Goal: Task Accomplishment & Management: Complete application form

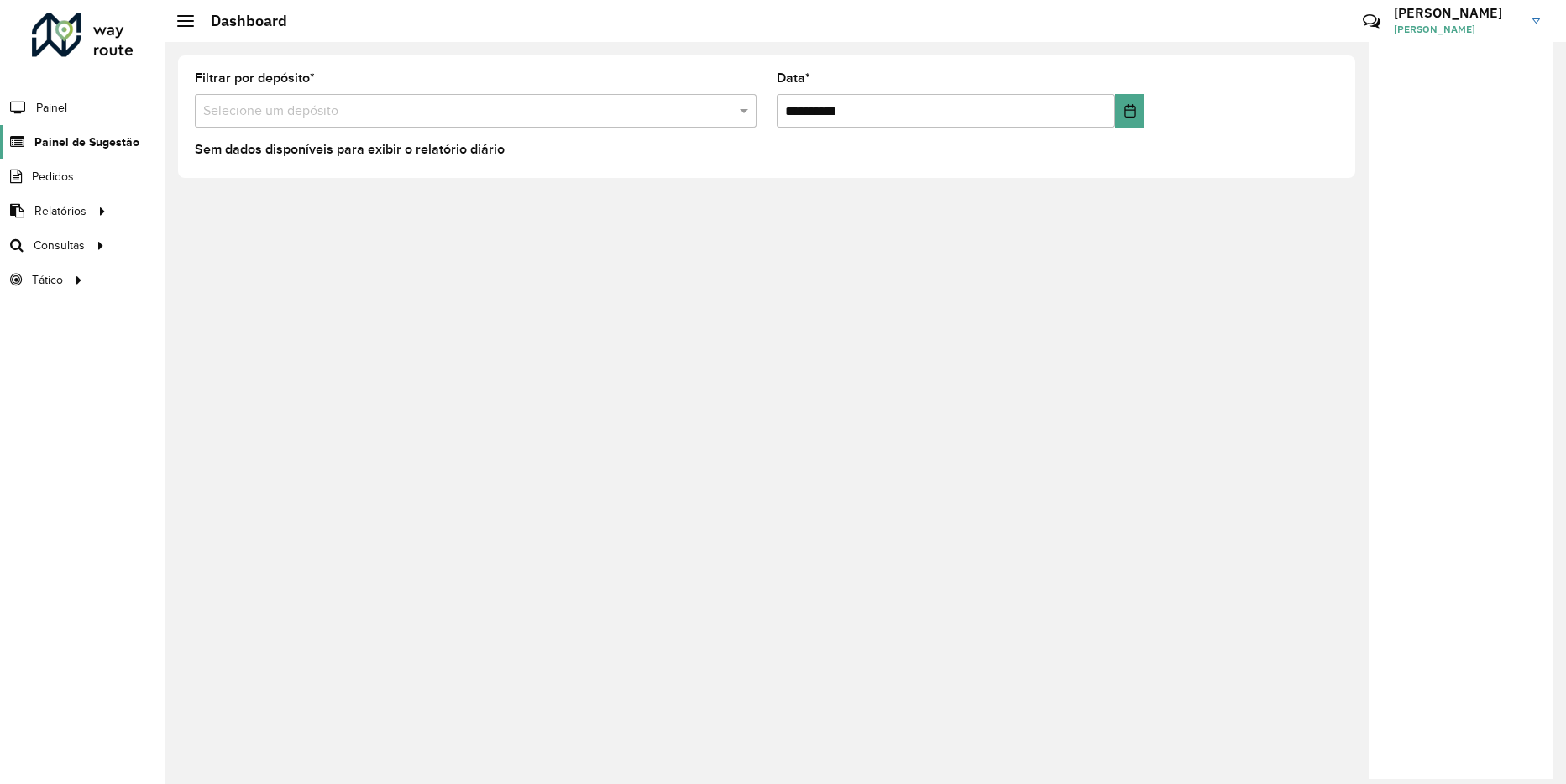
click at [76, 145] on span "Painel de Sugestão" at bounding box center [86, 143] width 105 height 18
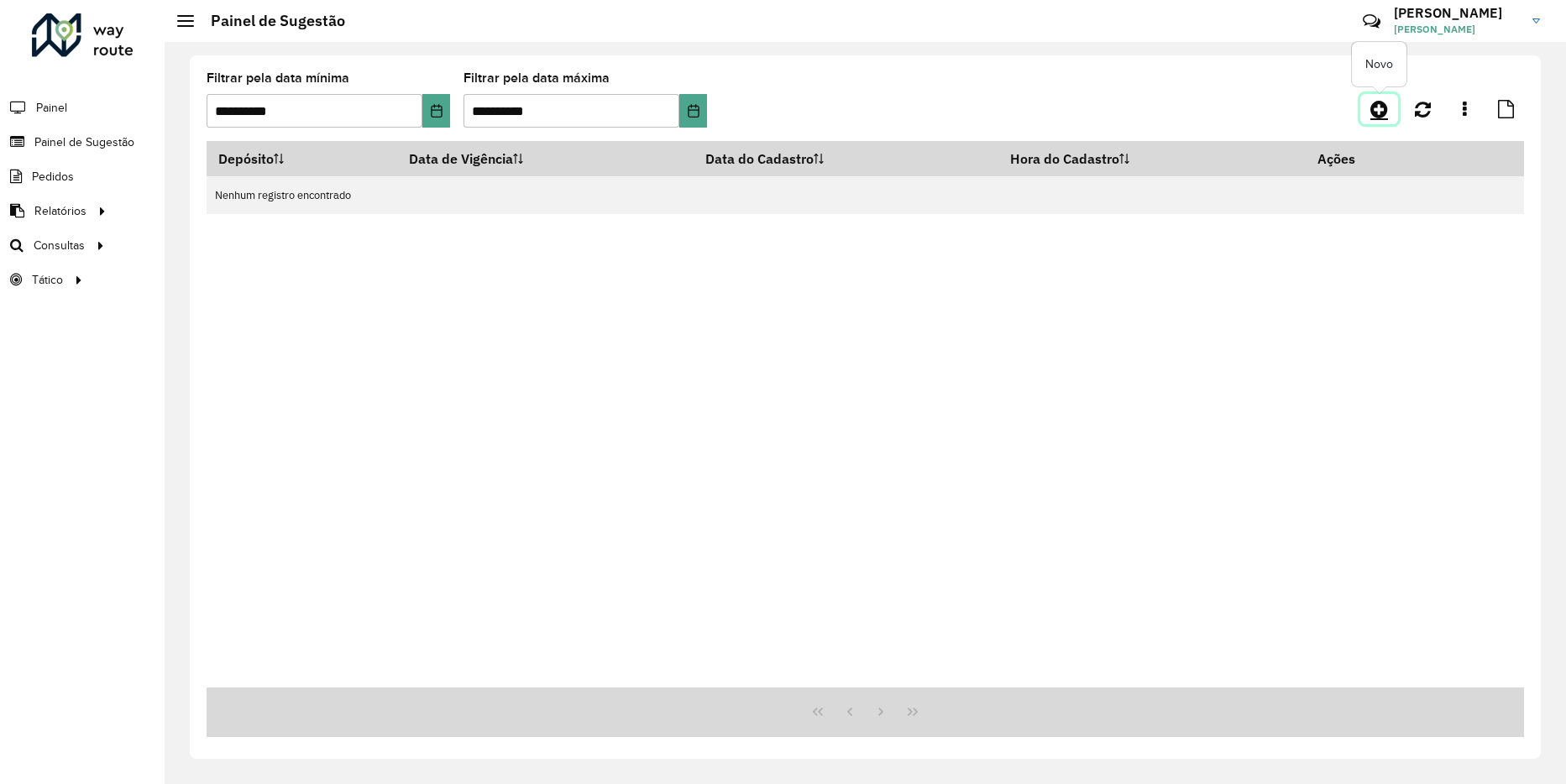
click at [1379, 113] on icon at bounding box center [1379, 109] width 18 height 20
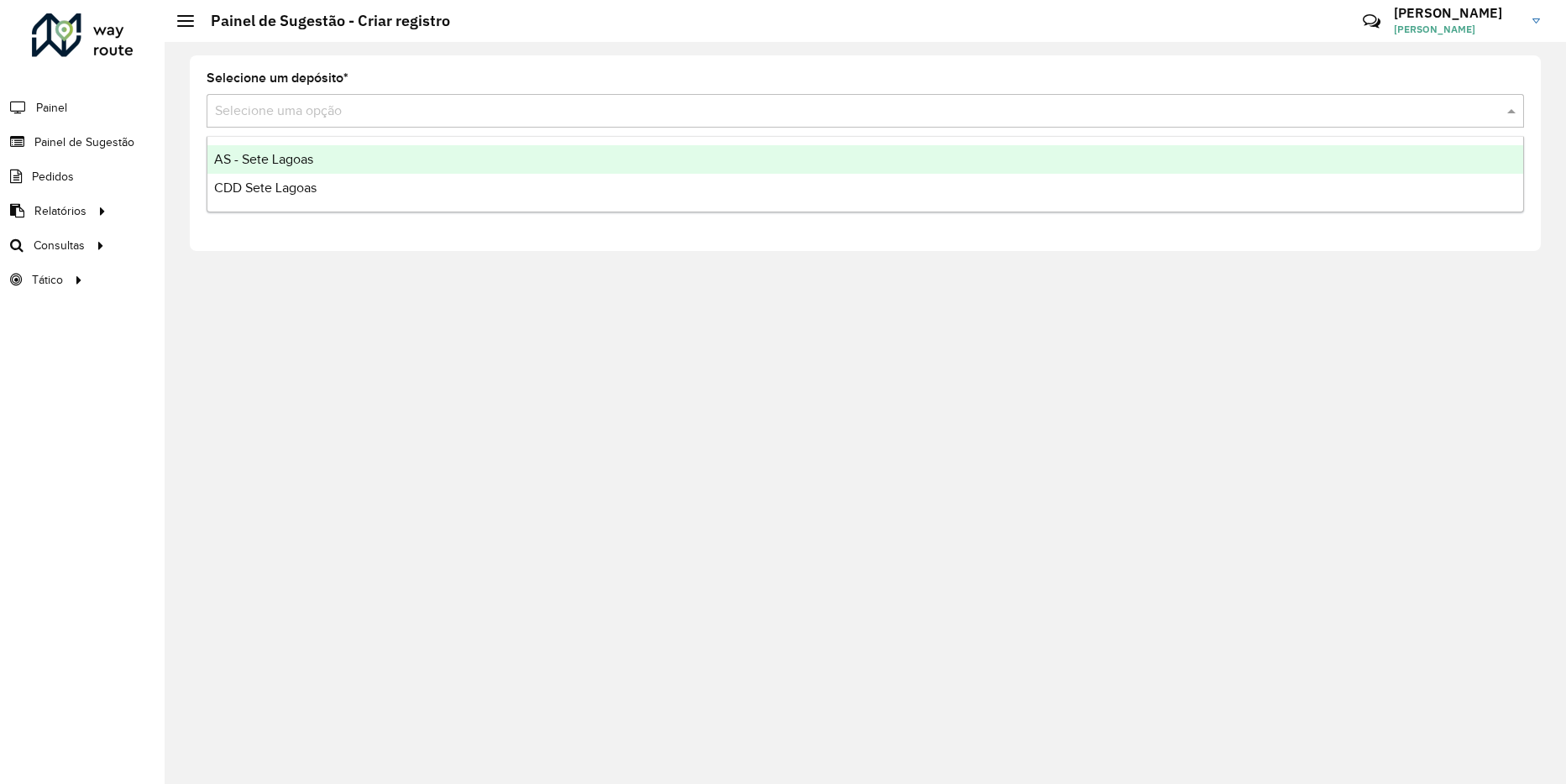
click at [592, 104] on input "text" at bounding box center [848, 112] width 1267 height 20
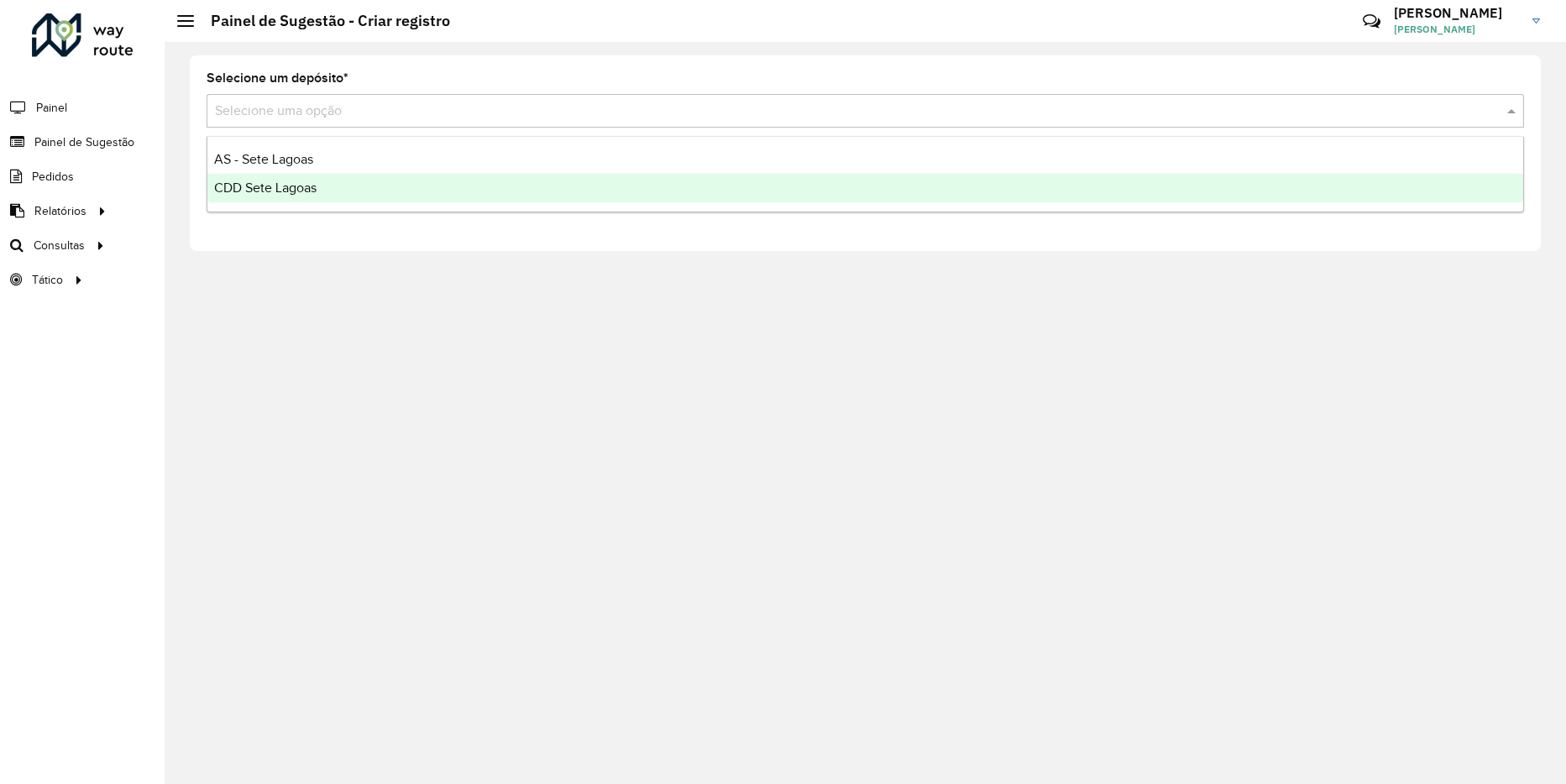
click at [339, 179] on div "CDD Sete Lagoas" at bounding box center [865, 188] width 1316 height 29
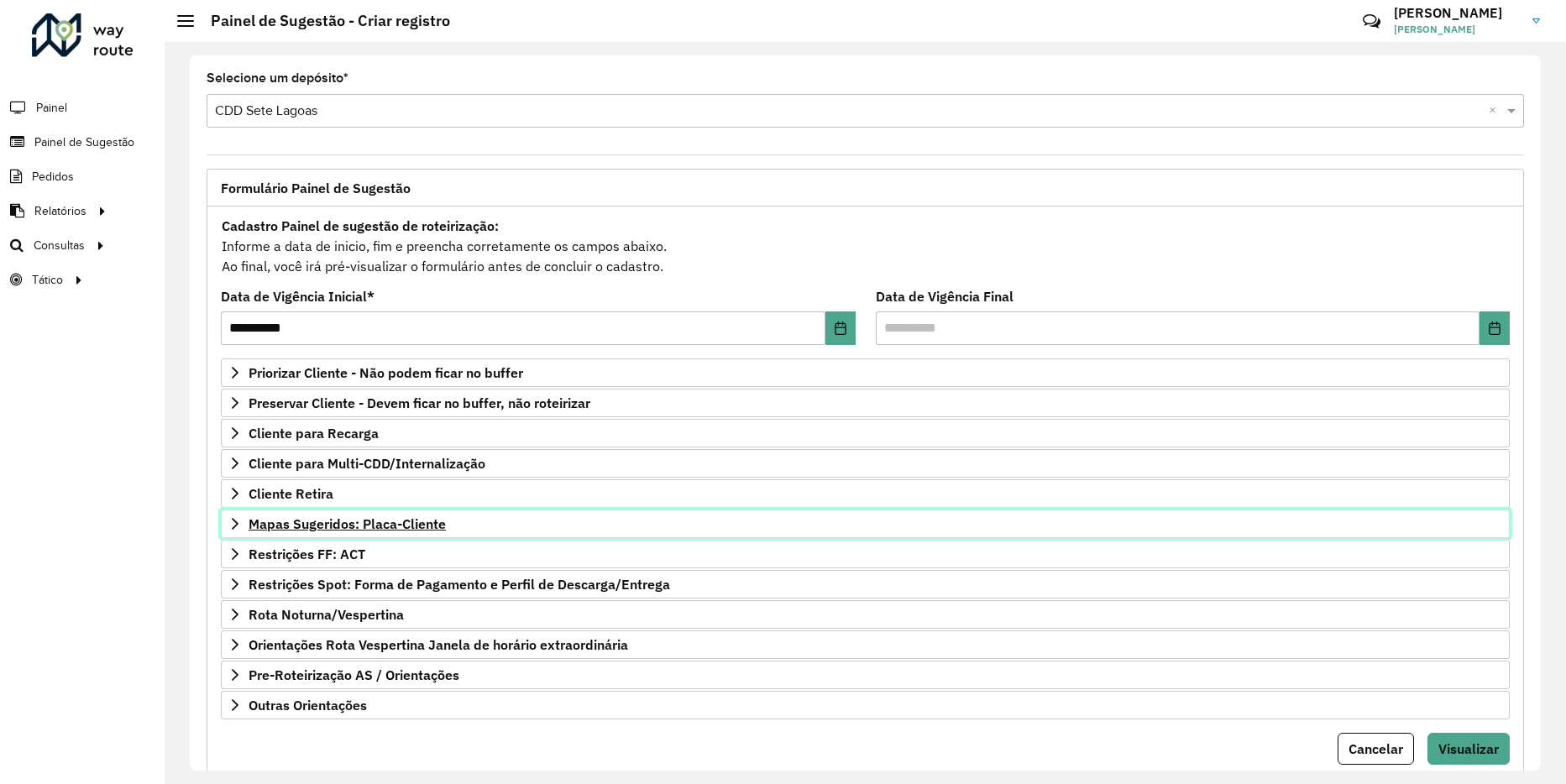
click at [235, 530] on icon at bounding box center [234, 523] width 13 height 13
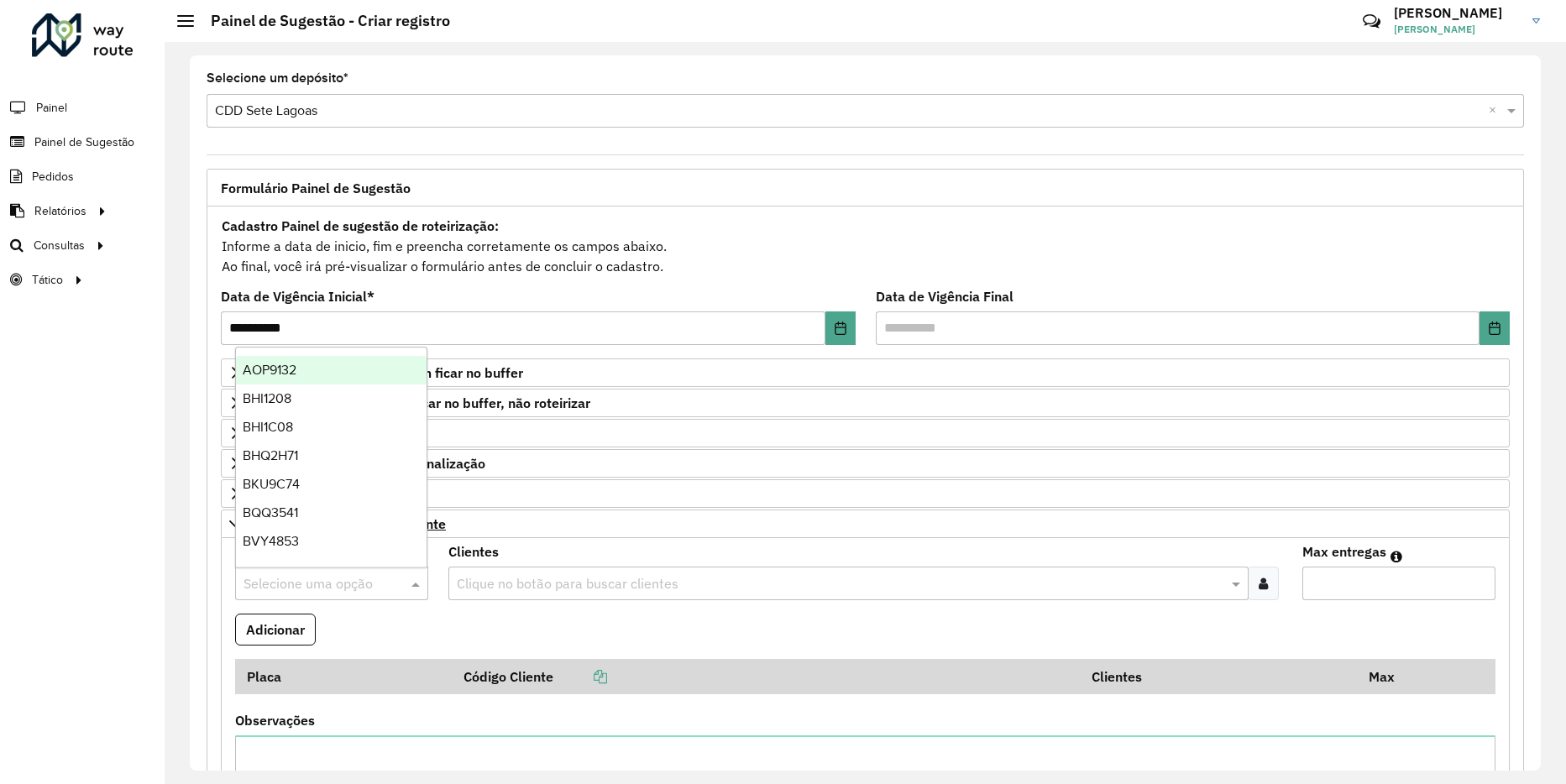
click at [338, 581] on input "text" at bounding box center [315, 584] width 143 height 20
type input "*"
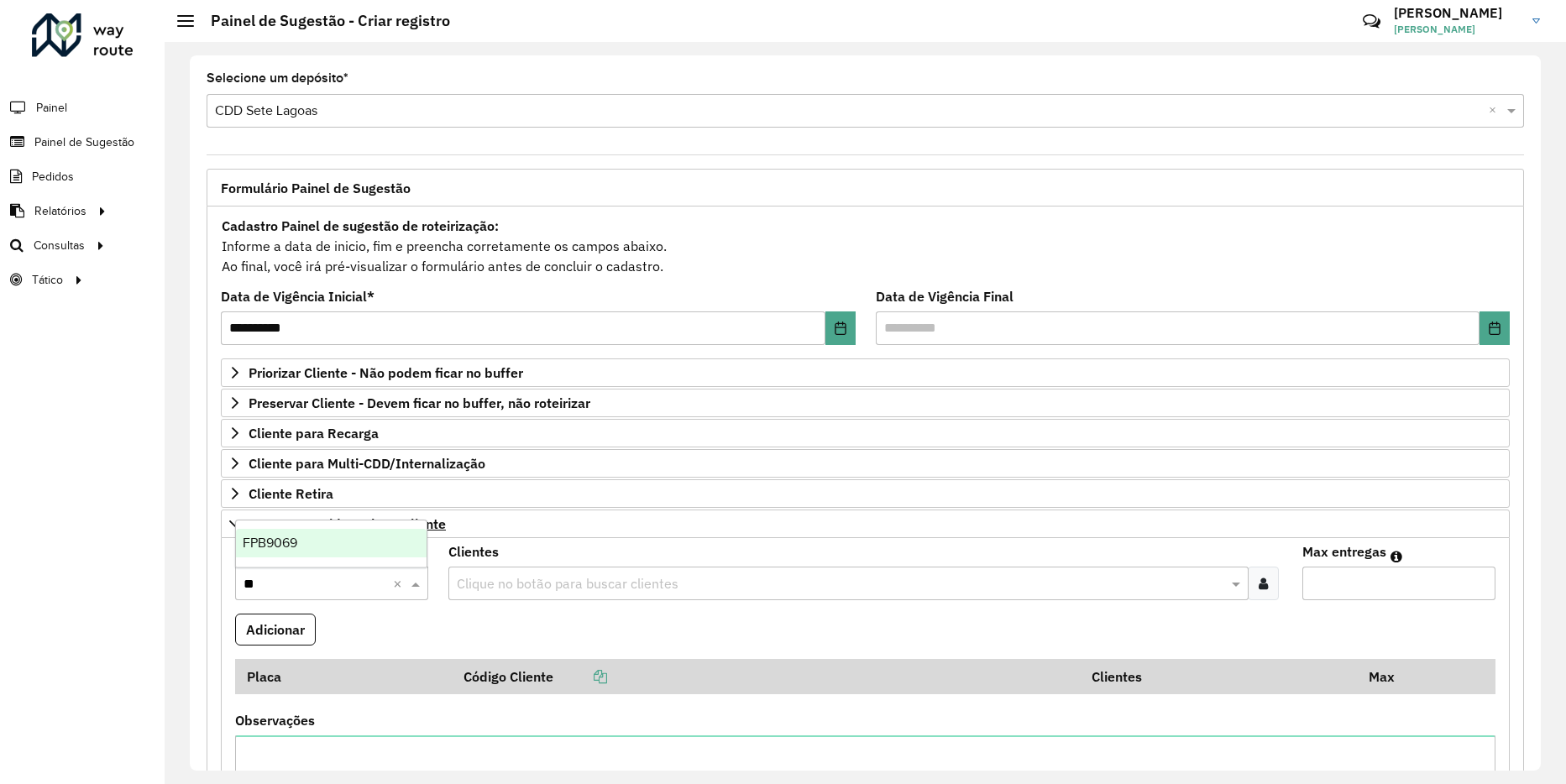
type input "***"
click at [280, 542] on span "FPB9069" at bounding box center [270, 543] width 55 height 14
click at [611, 591] on input "text" at bounding box center [840, 584] width 775 height 20
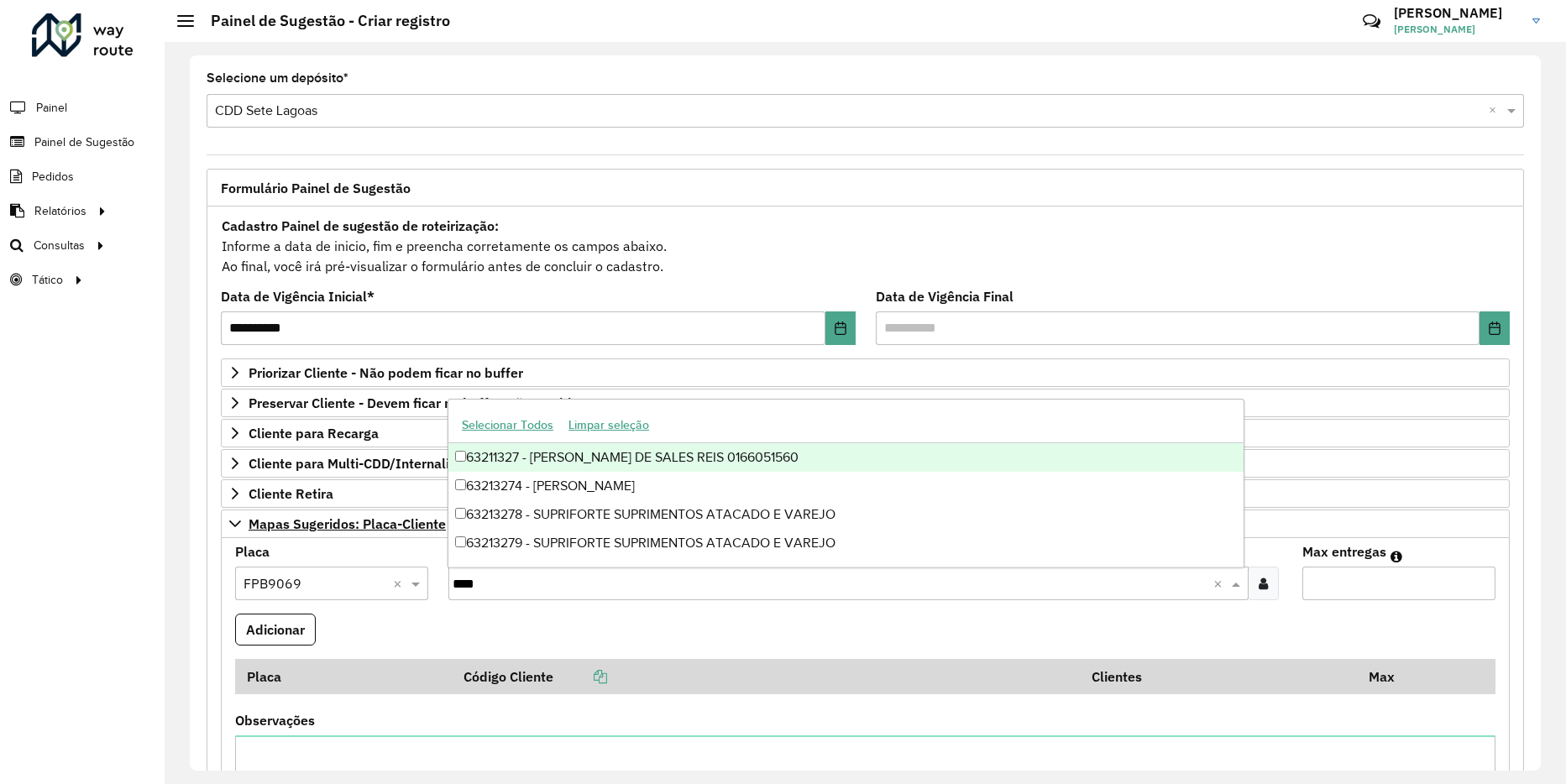
type input "*****"
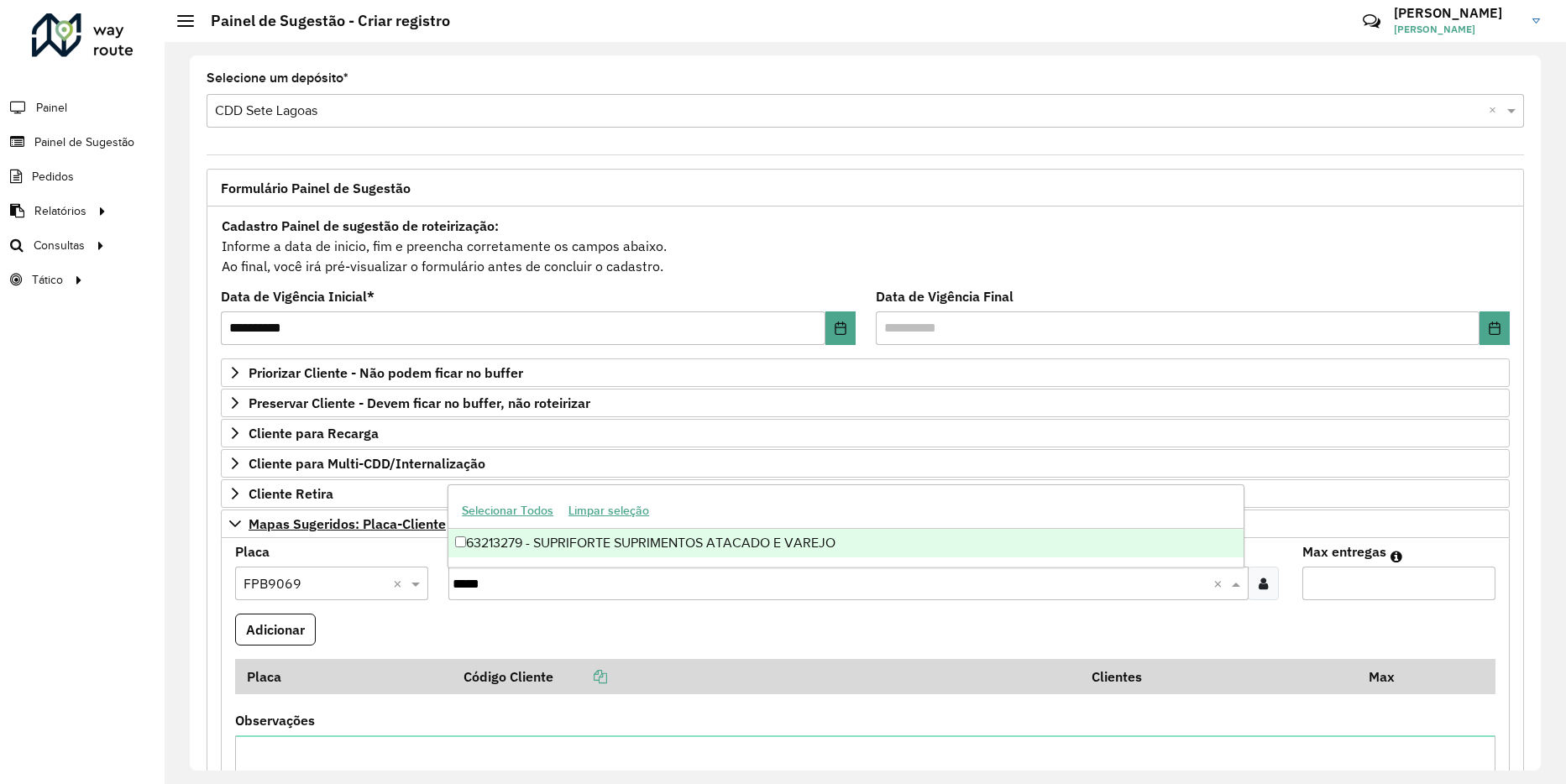
click at [571, 539] on div "63213279 - SUPRIFORTE SUPRIMENTOS ATACADO E VAREJO" at bounding box center [845, 543] width 795 height 29
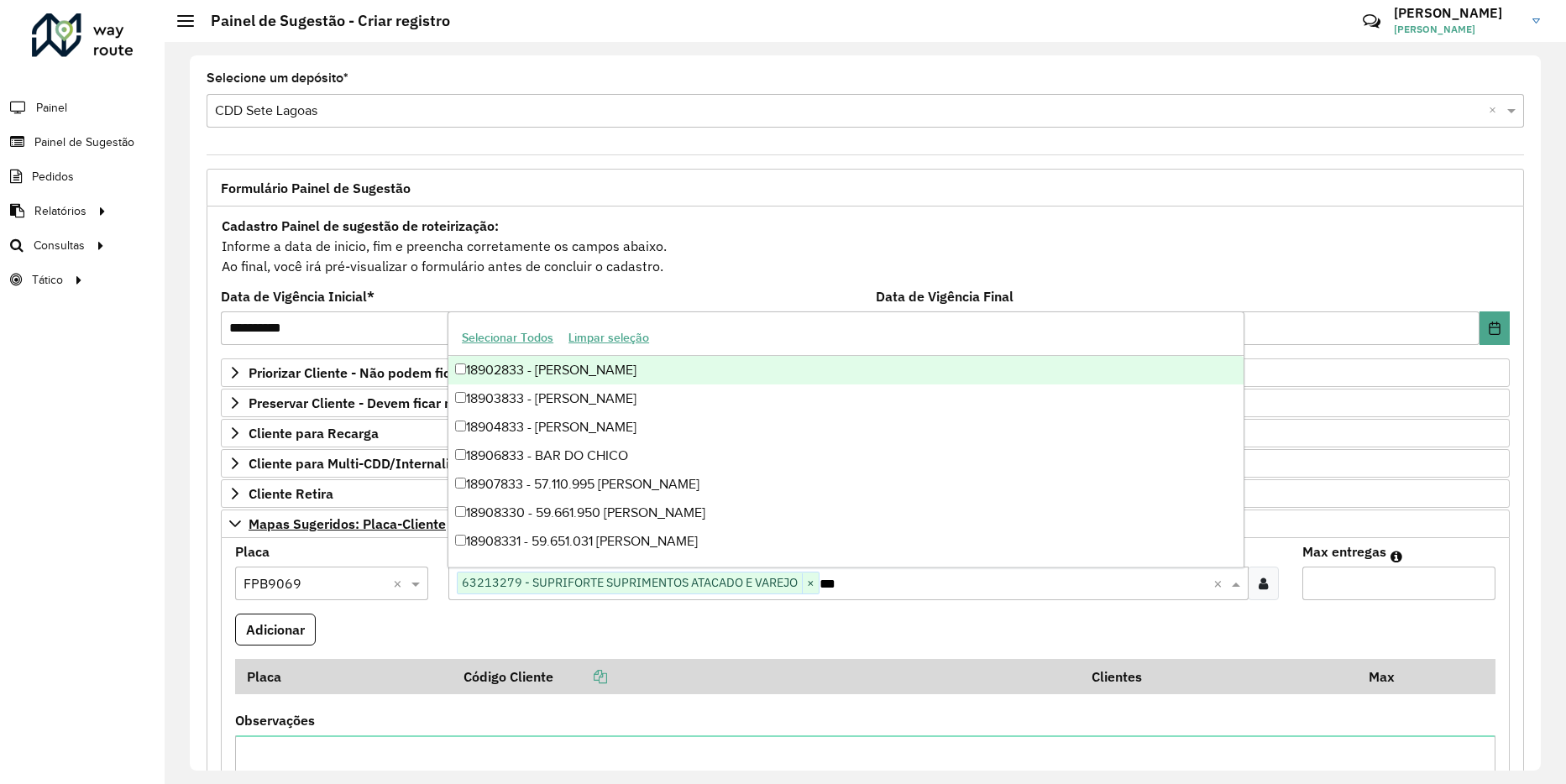
type input "****"
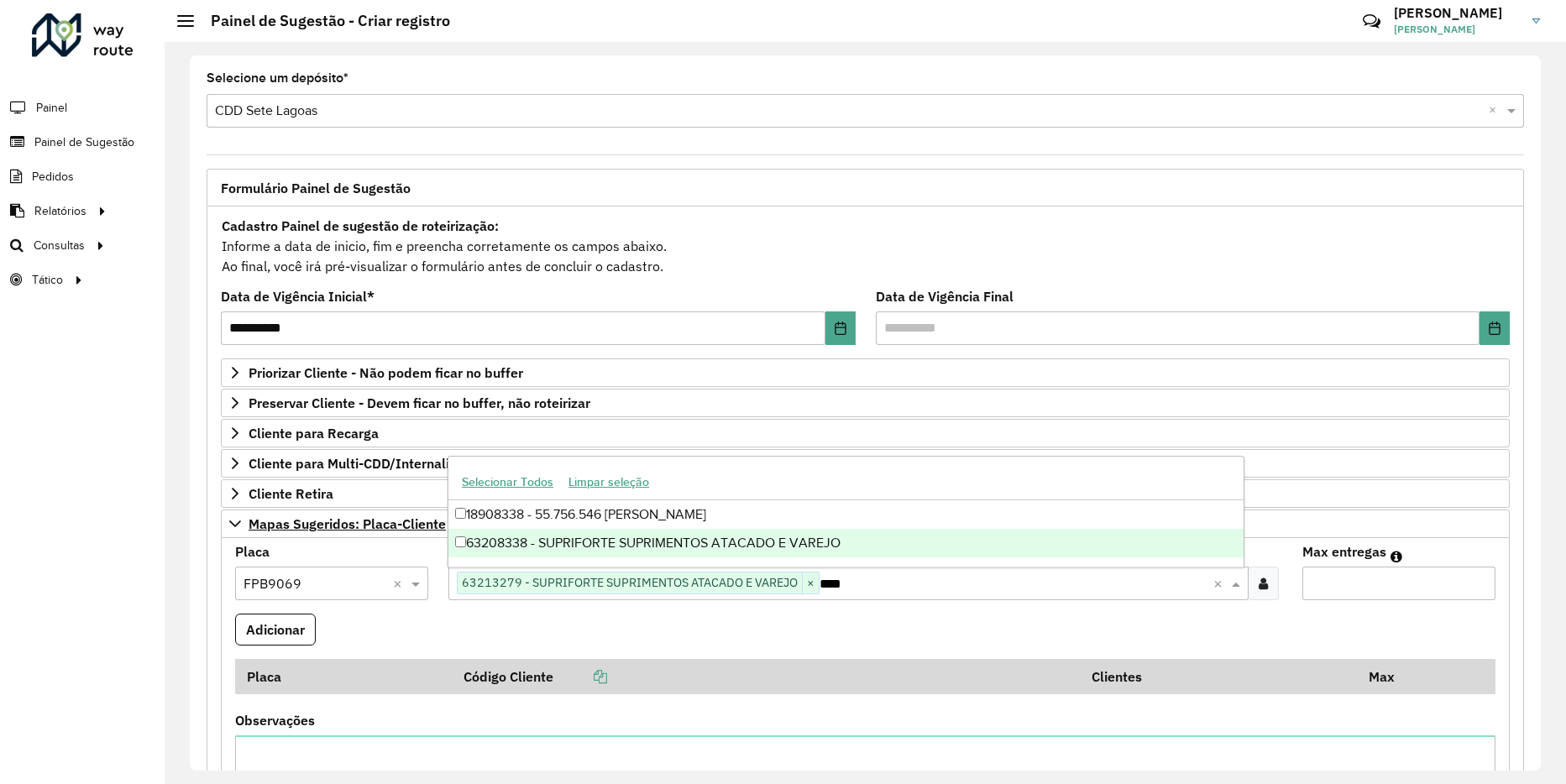
click at [780, 548] on div "63208338 - SUPRIFORTE SUPRIMENTOS ATACADO E VAREJO" at bounding box center [845, 543] width 795 height 29
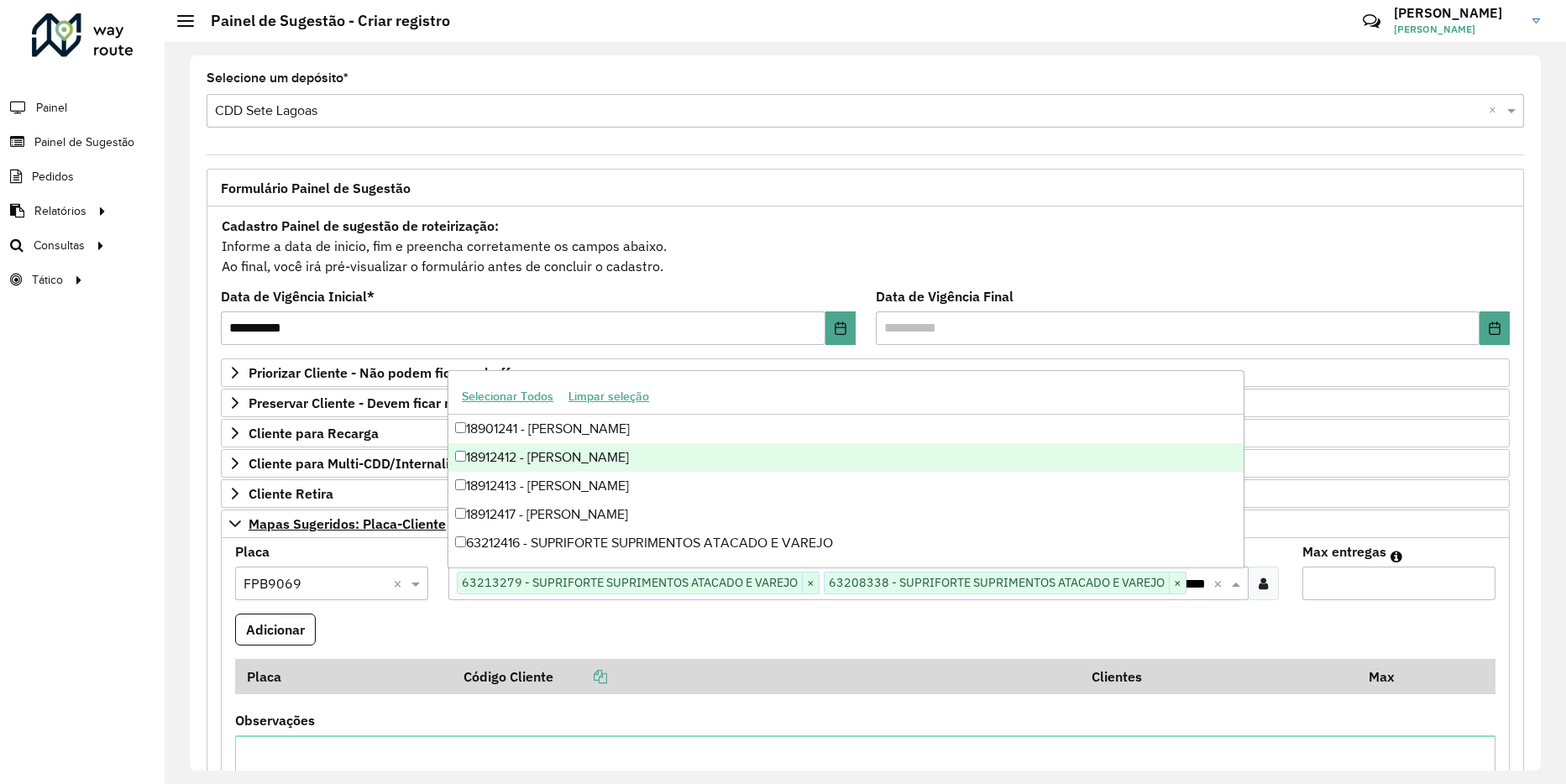
type input "*****"
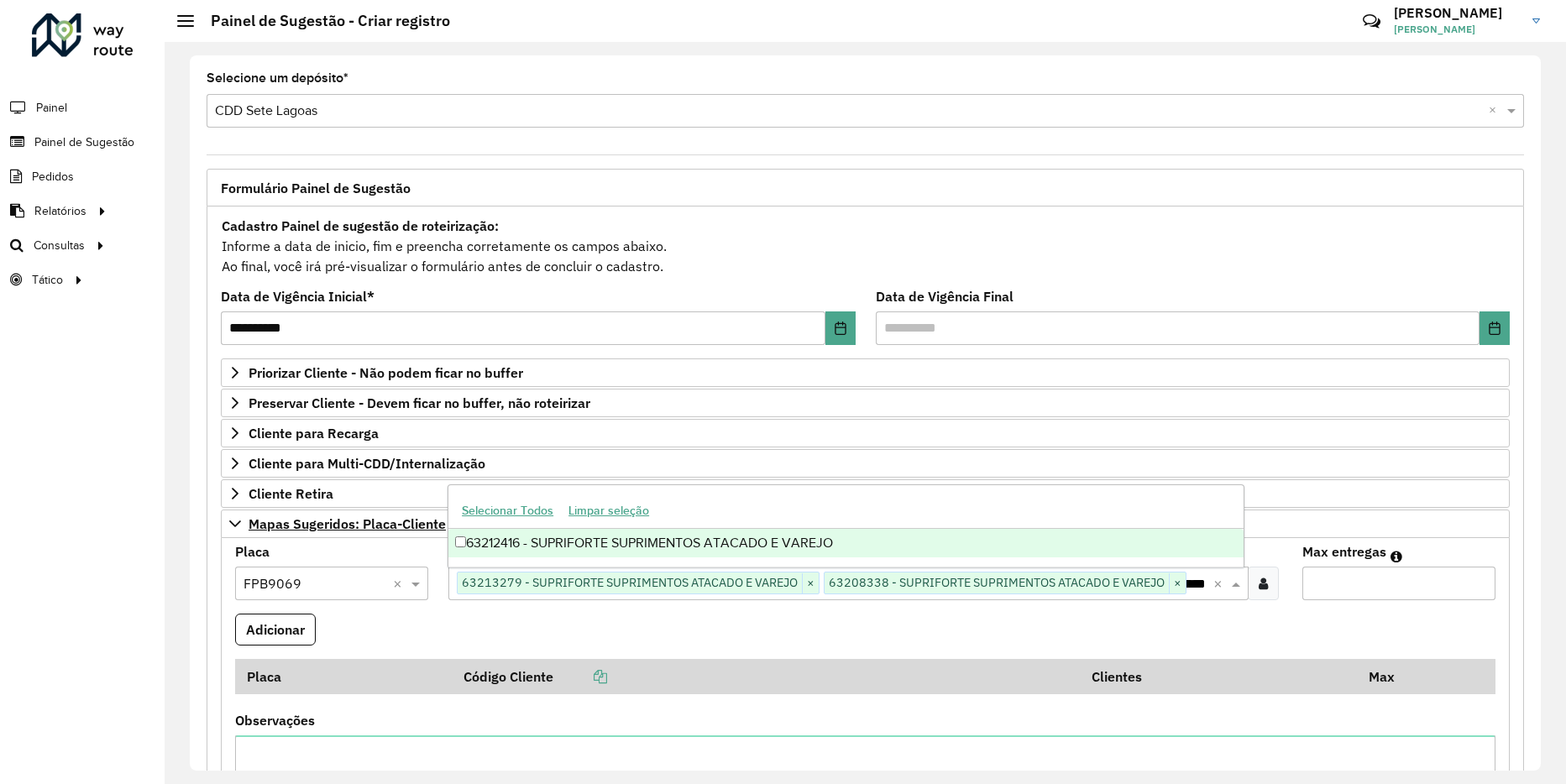
scroll to position [0, 21]
click at [481, 538] on div "63212416 - SUPRIFORTE SUPRIMENTOS ATACADO E VAREJO" at bounding box center [845, 543] width 795 height 29
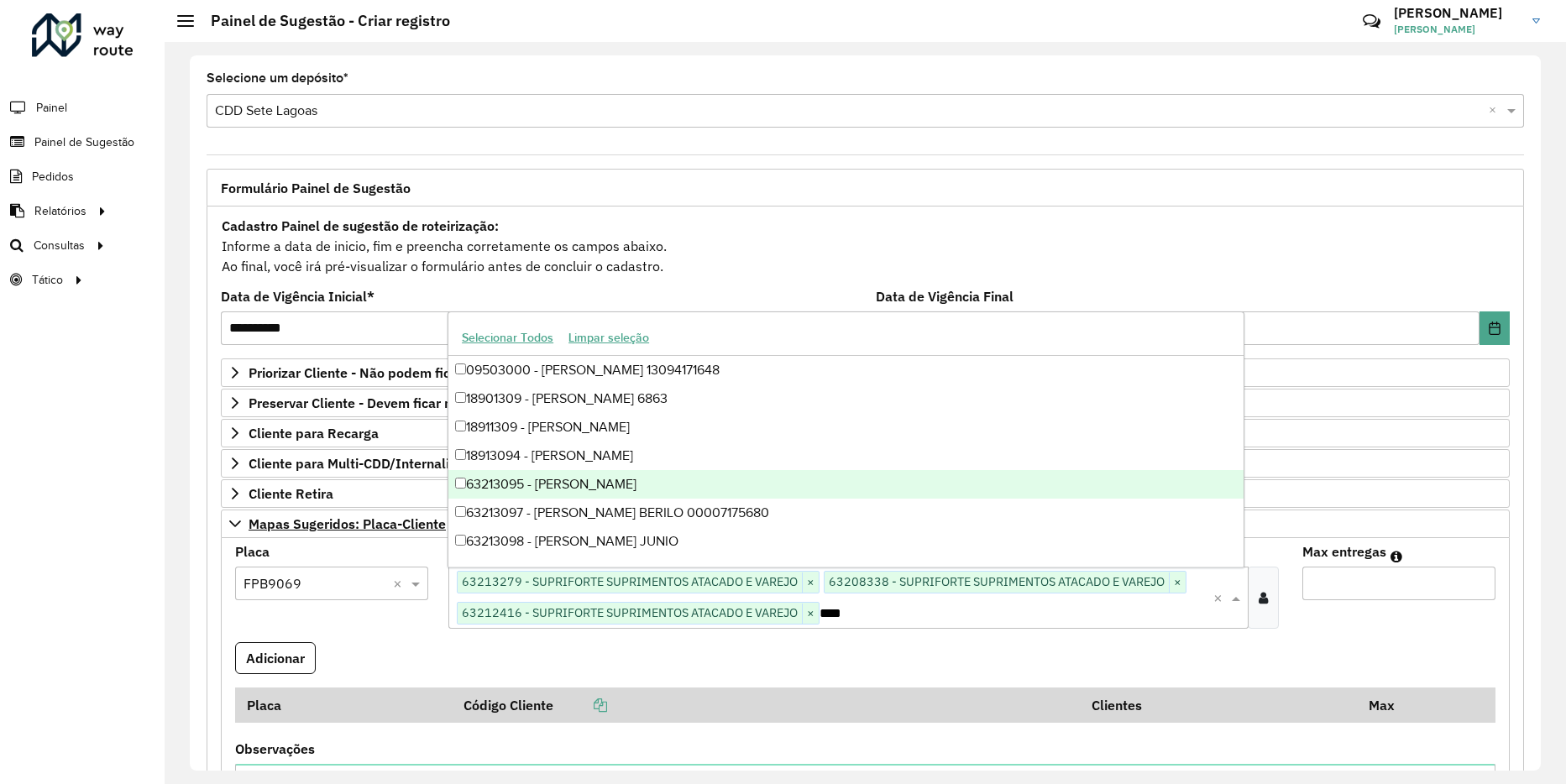
type input "*****"
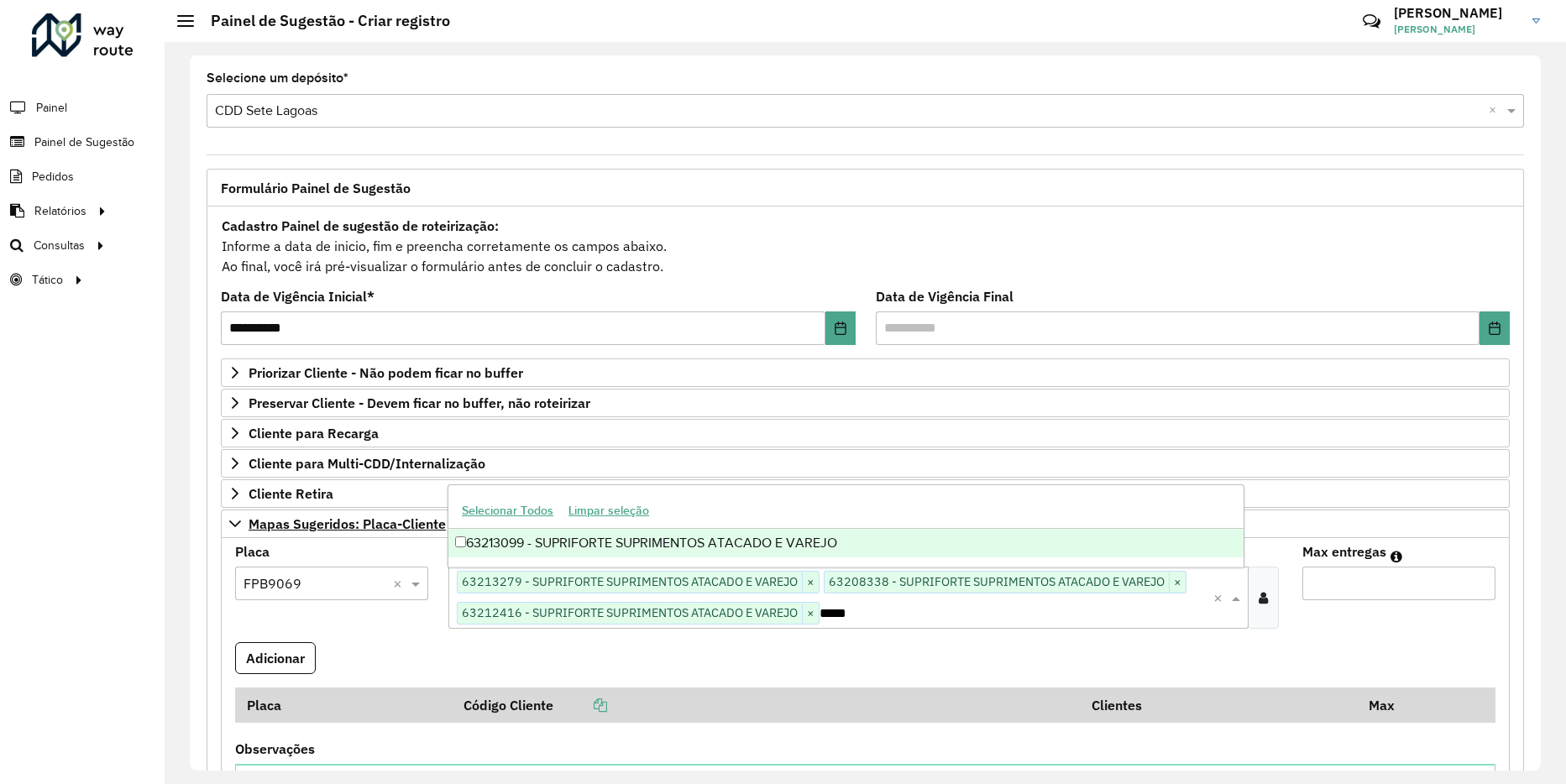
click at [673, 547] on div "63213099 - SUPRIFORTE SUPRIMENTOS ATACADO E VAREJO" at bounding box center [845, 543] width 795 height 29
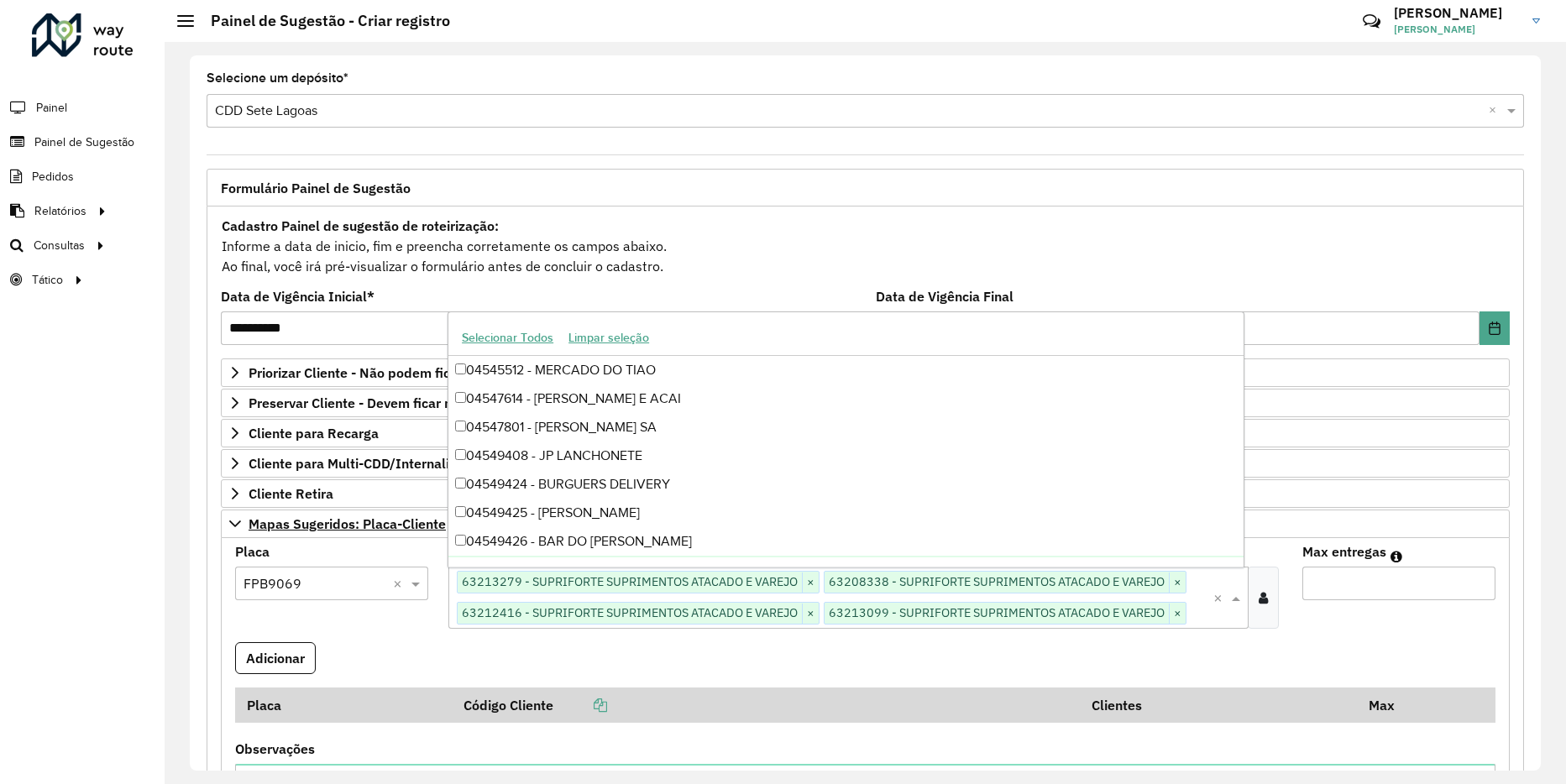
click at [1334, 633] on formly-field "Max entregas" at bounding box center [1398, 594] width 213 height 97
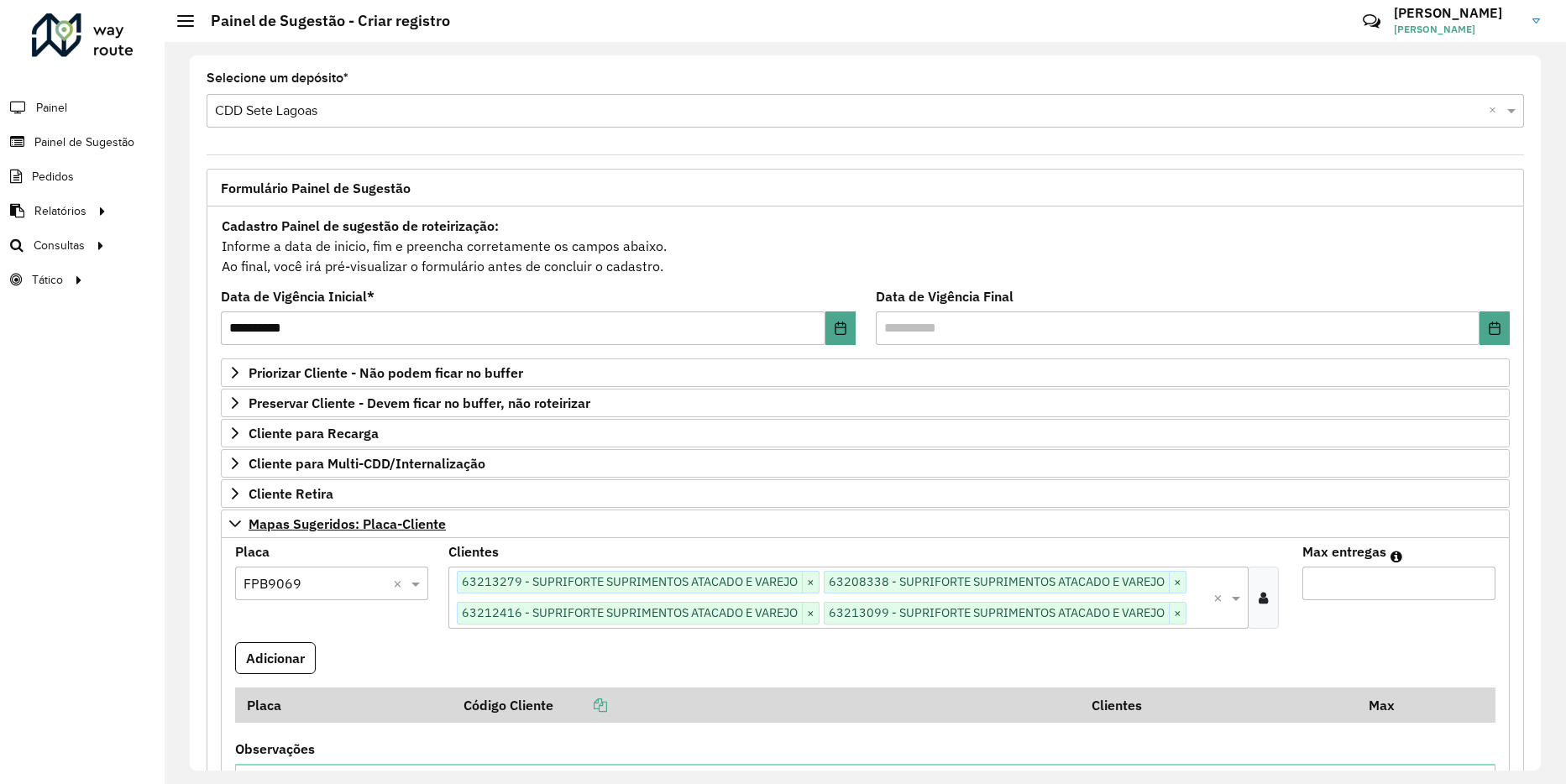
scroll to position [252, 0]
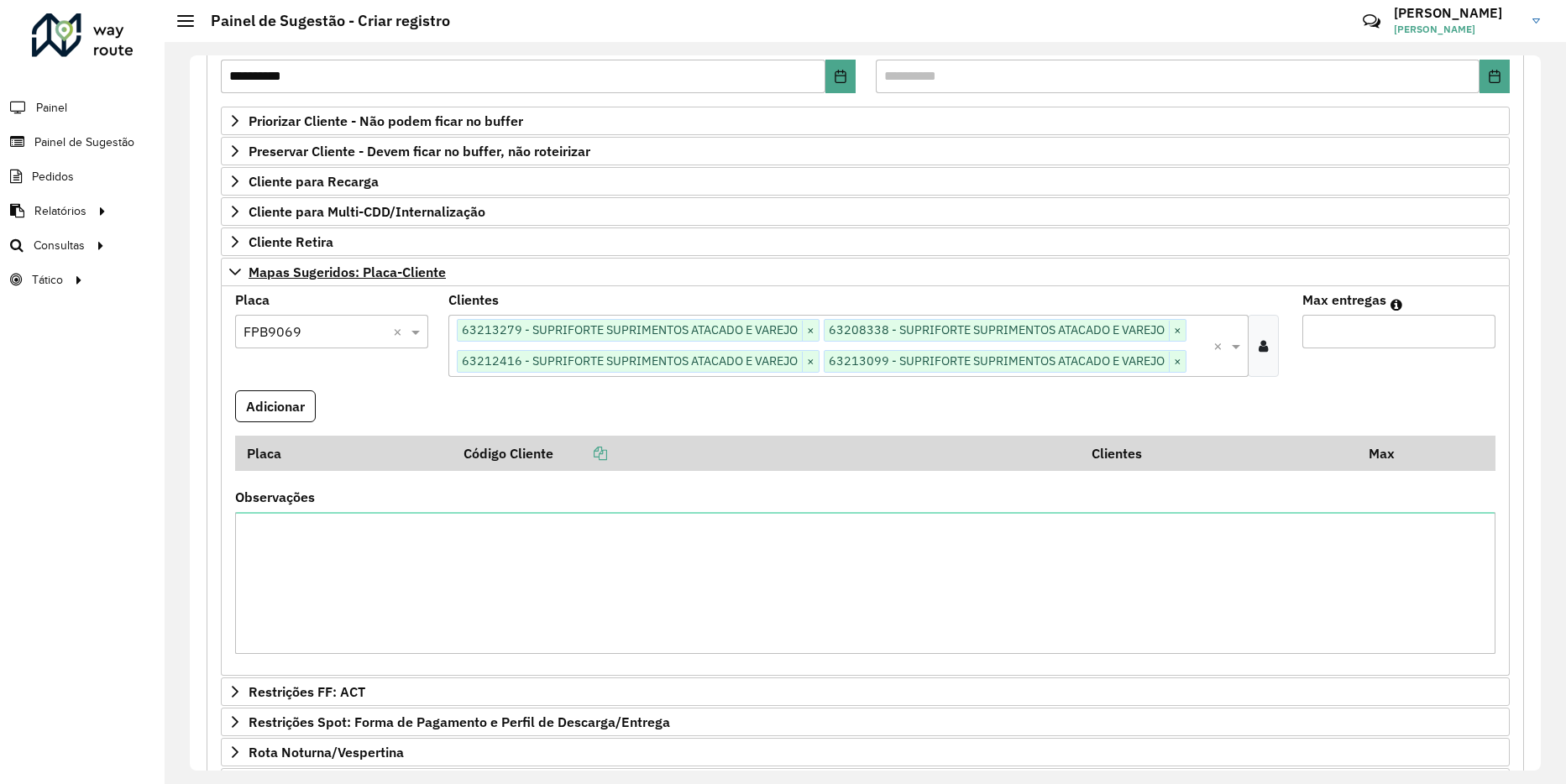
click at [1357, 333] on input "Max entregas" at bounding box center [1398, 332] width 193 height 34
type input "*"
click at [288, 411] on button "Adicionar" at bounding box center [275, 406] width 81 height 32
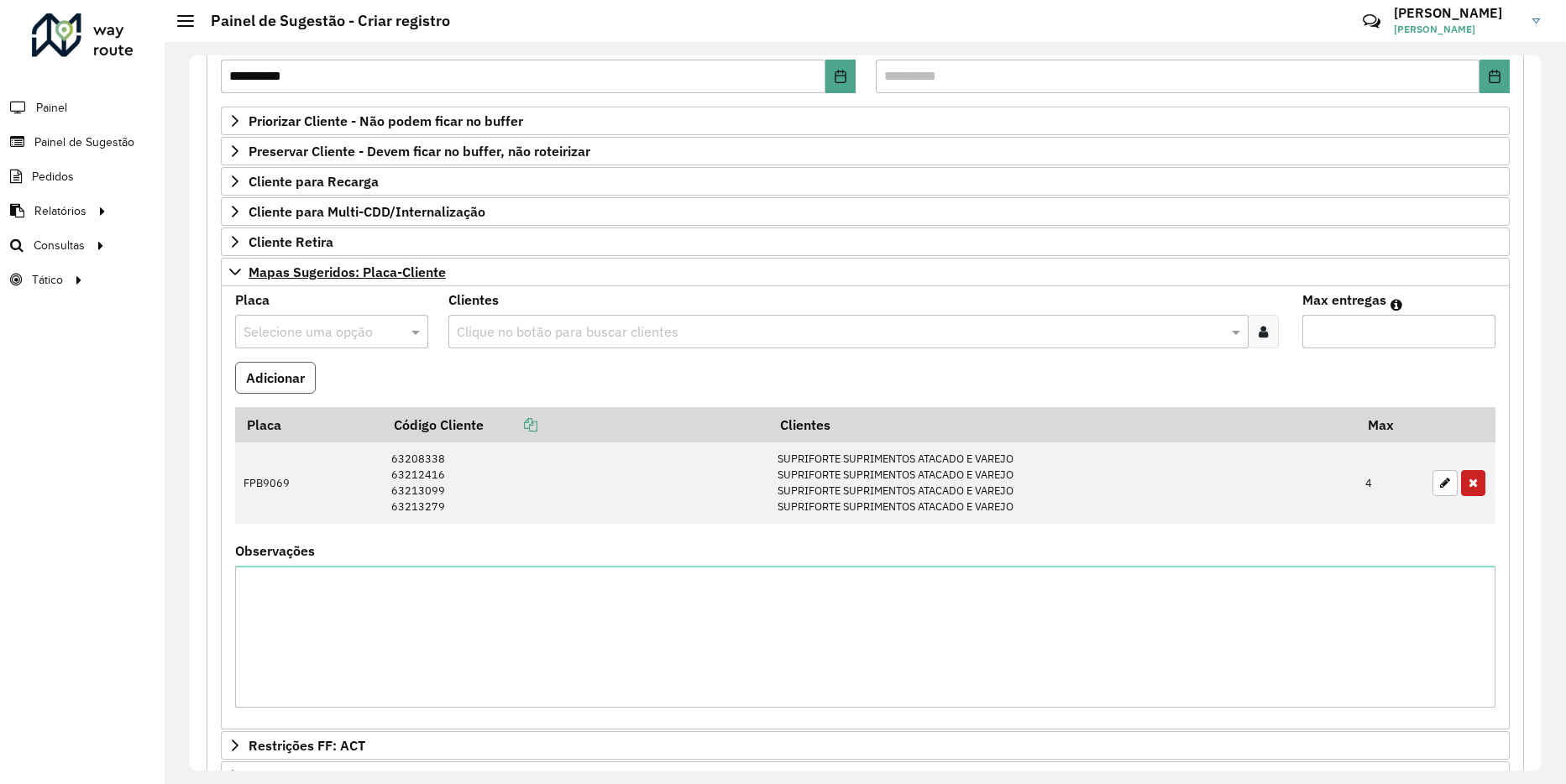
click at [272, 373] on button "Adicionar" at bounding box center [275, 378] width 81 height 32
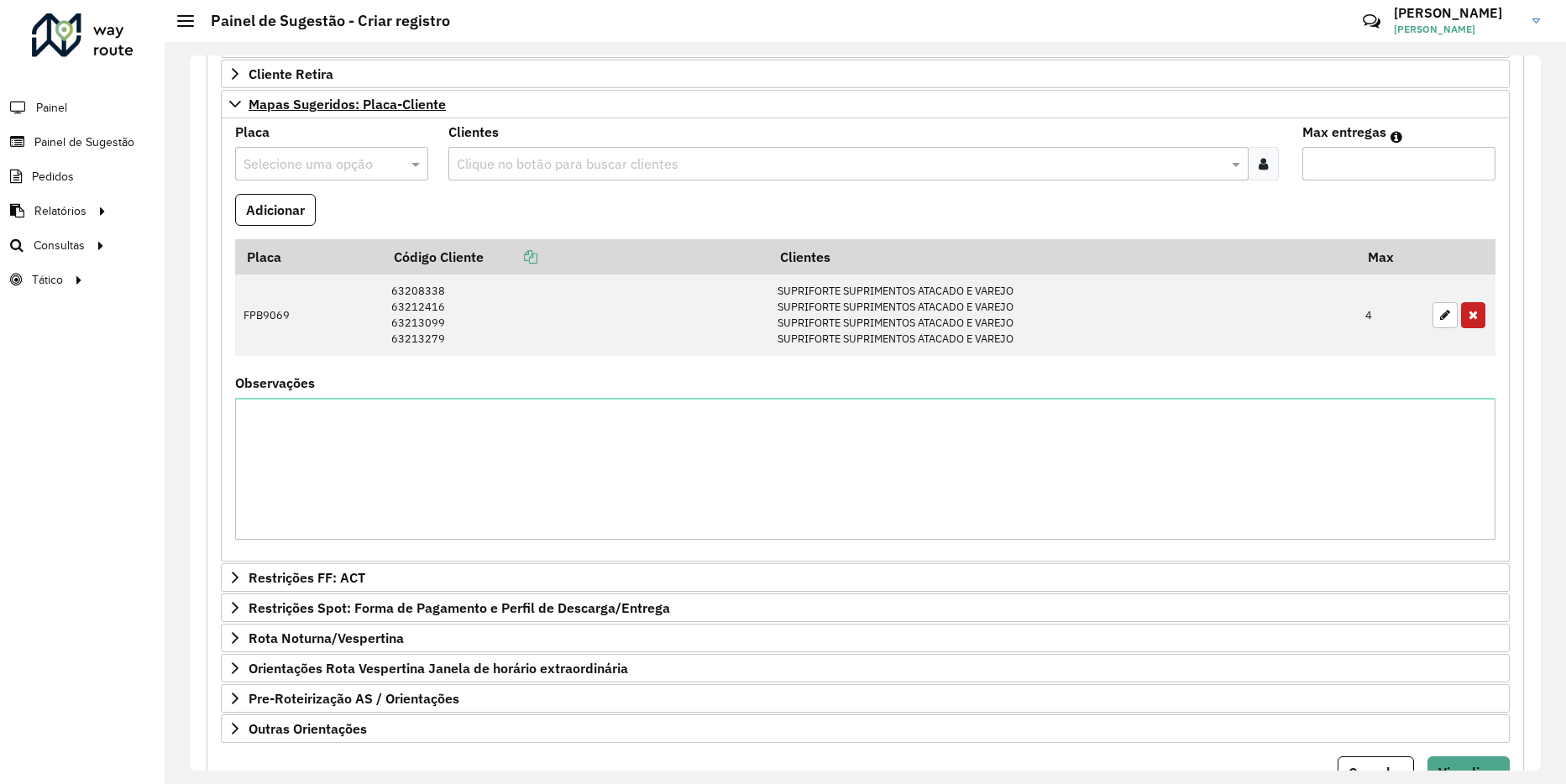
scroll to position [0, 0]
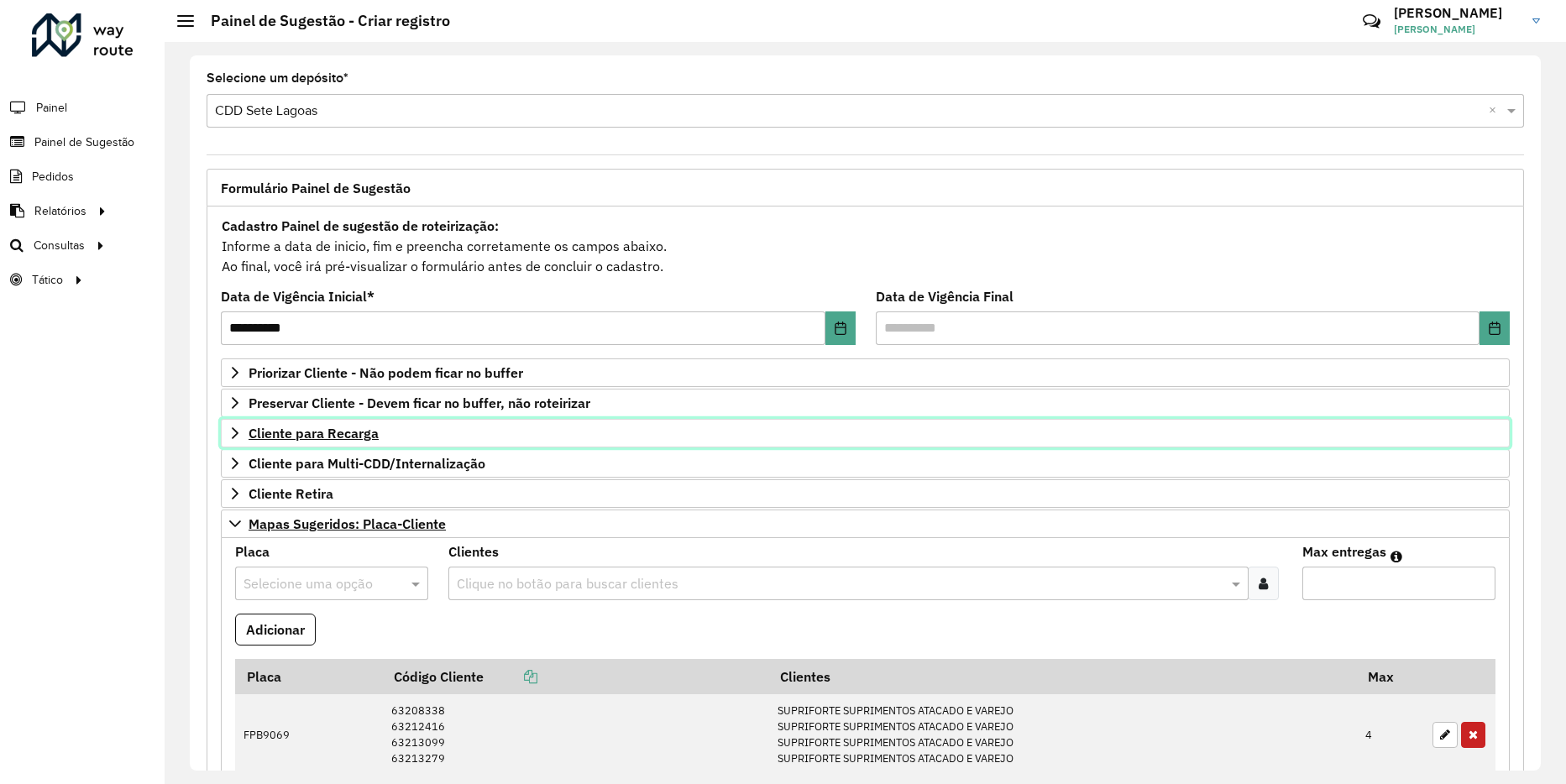
click at [226, 432] on link "Cliente para Recarga" at bounding box center [865, 433] width 1289 height 29
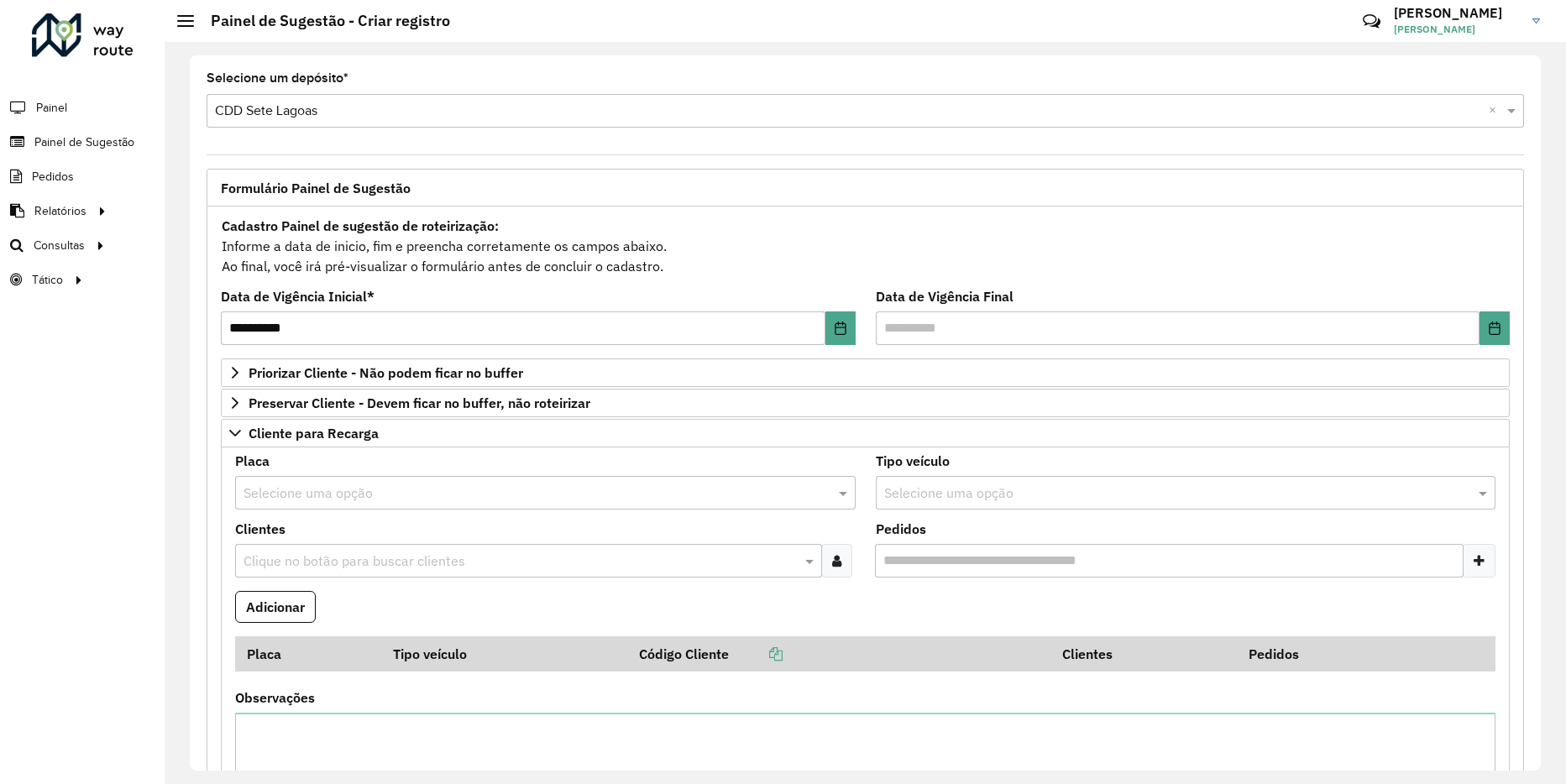
click at [275, 480] on div "Selecione uma opção" at bounding box center [545, 493] width 621 height 34
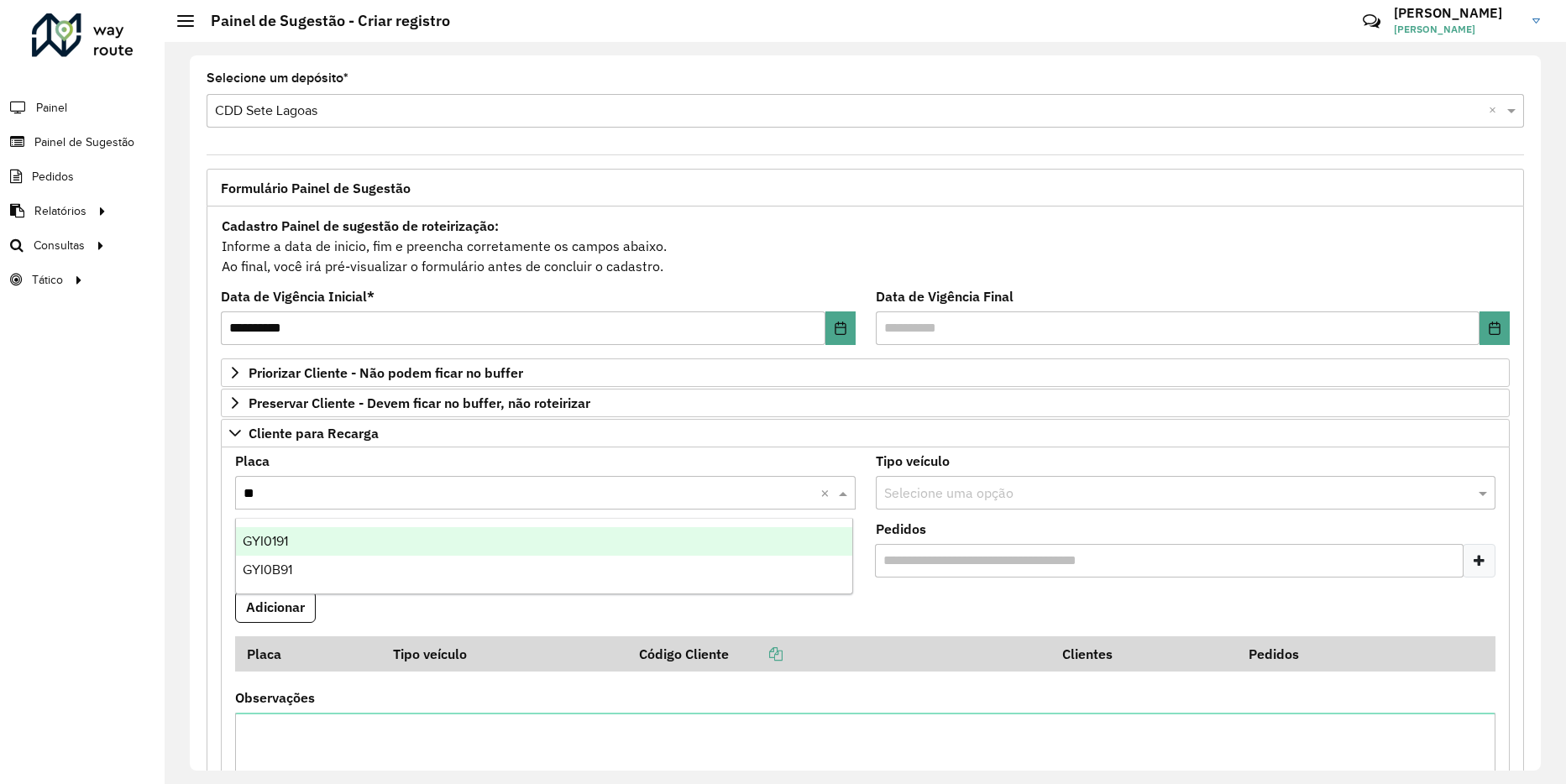
type input "***"
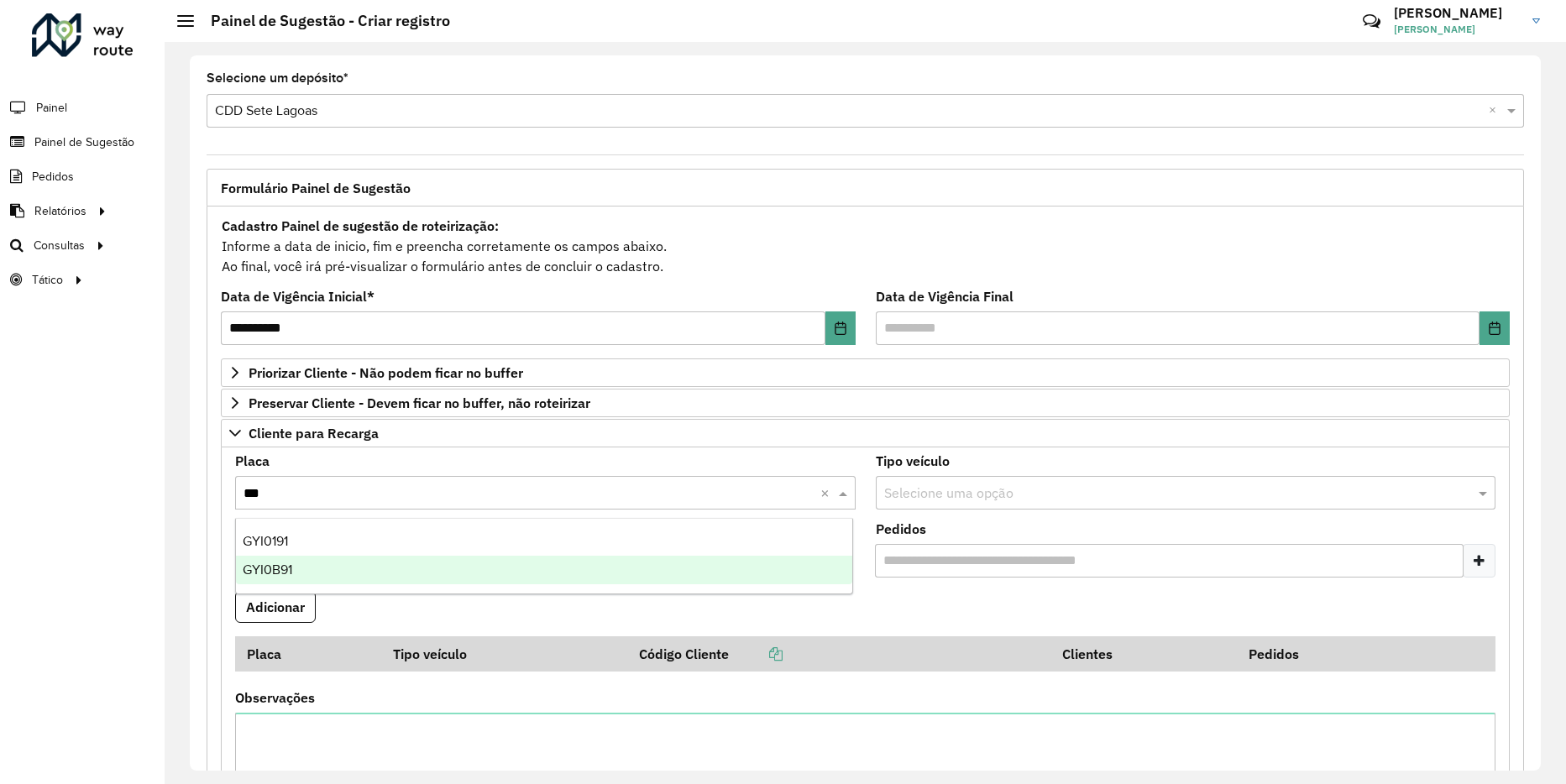
click at [291, 567] on span "GYI0B91" at bounding box center [268, 570] width 50 height 14
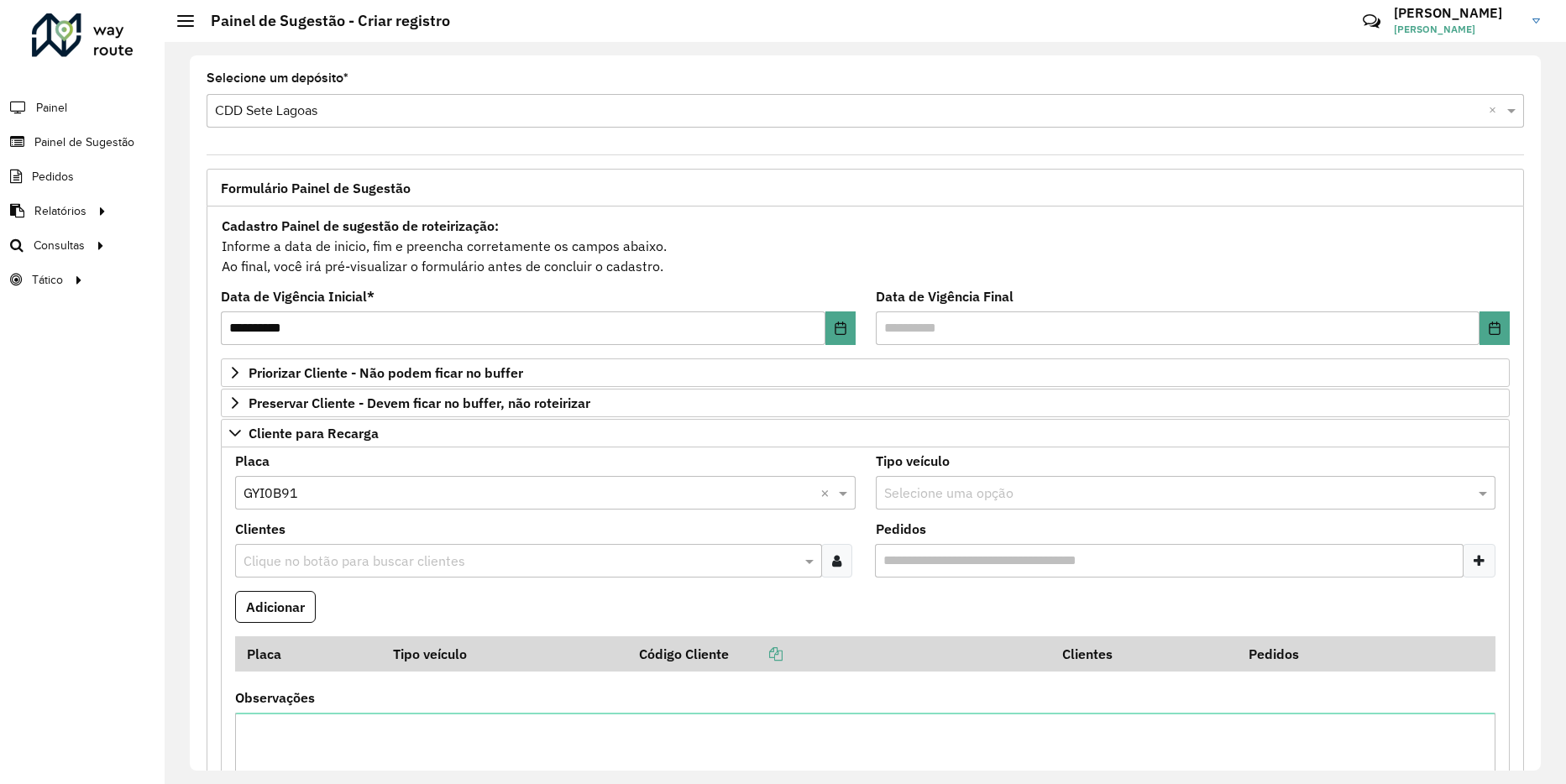
click at [326, 558] on input "text" at bounding box center [520, 562] width 562 height 20
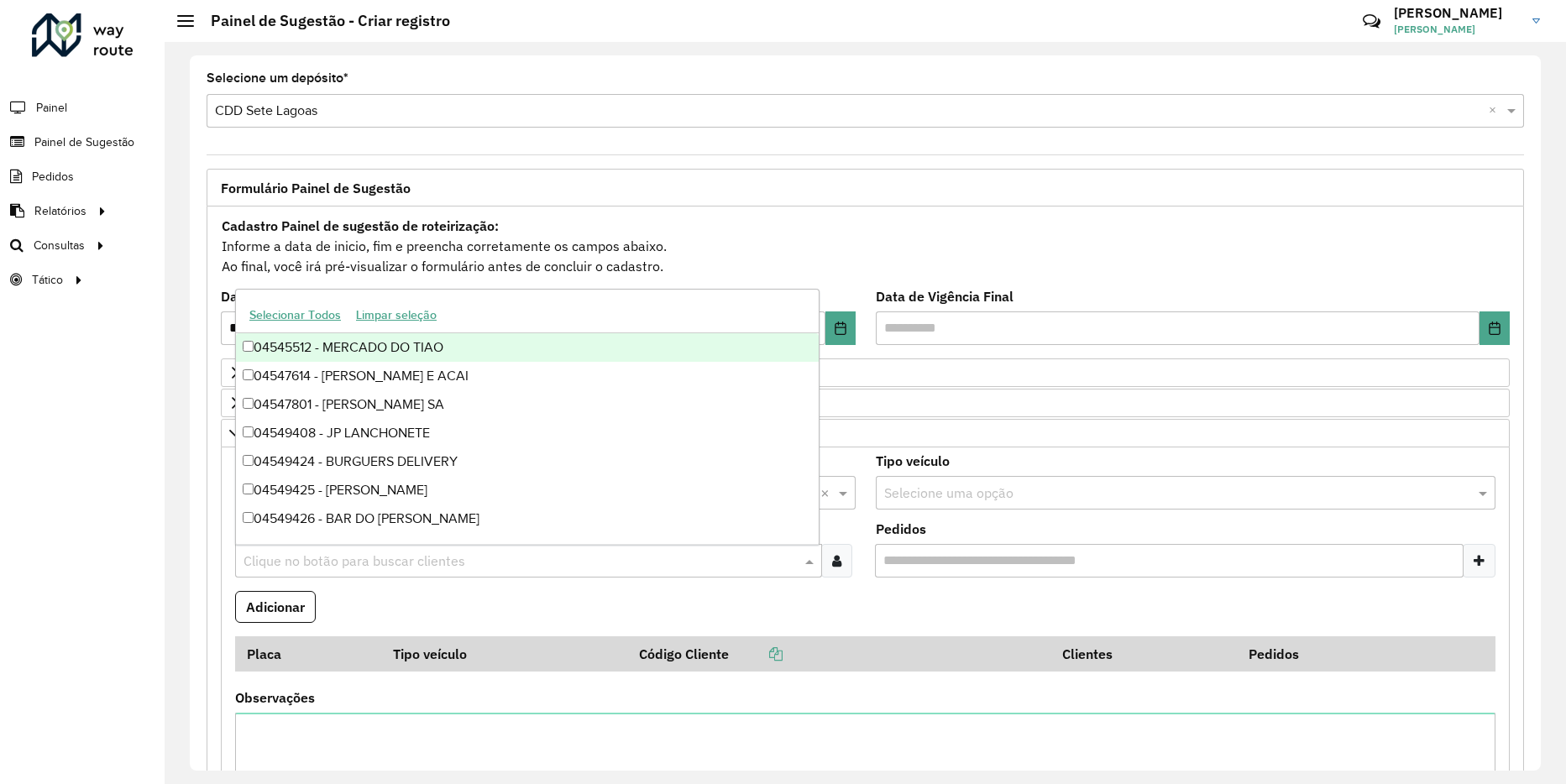
paste input "**********"
type input "*"
click at [831, 572] on div at bounding box center [836, 561] width 31 height 34
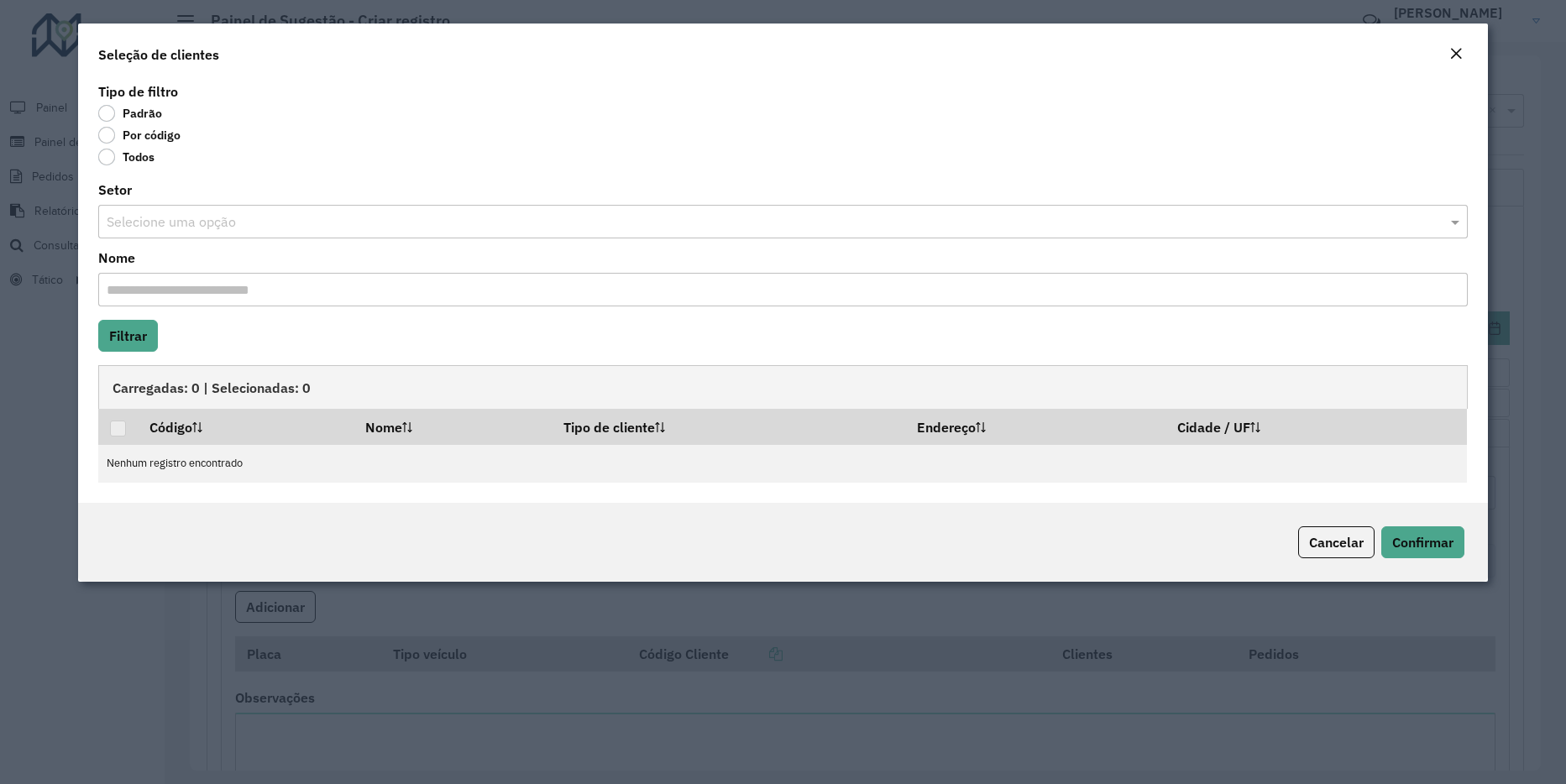
click at [113, 132] on label "Por código" at bounding box center [139, 135] width 82 height 17
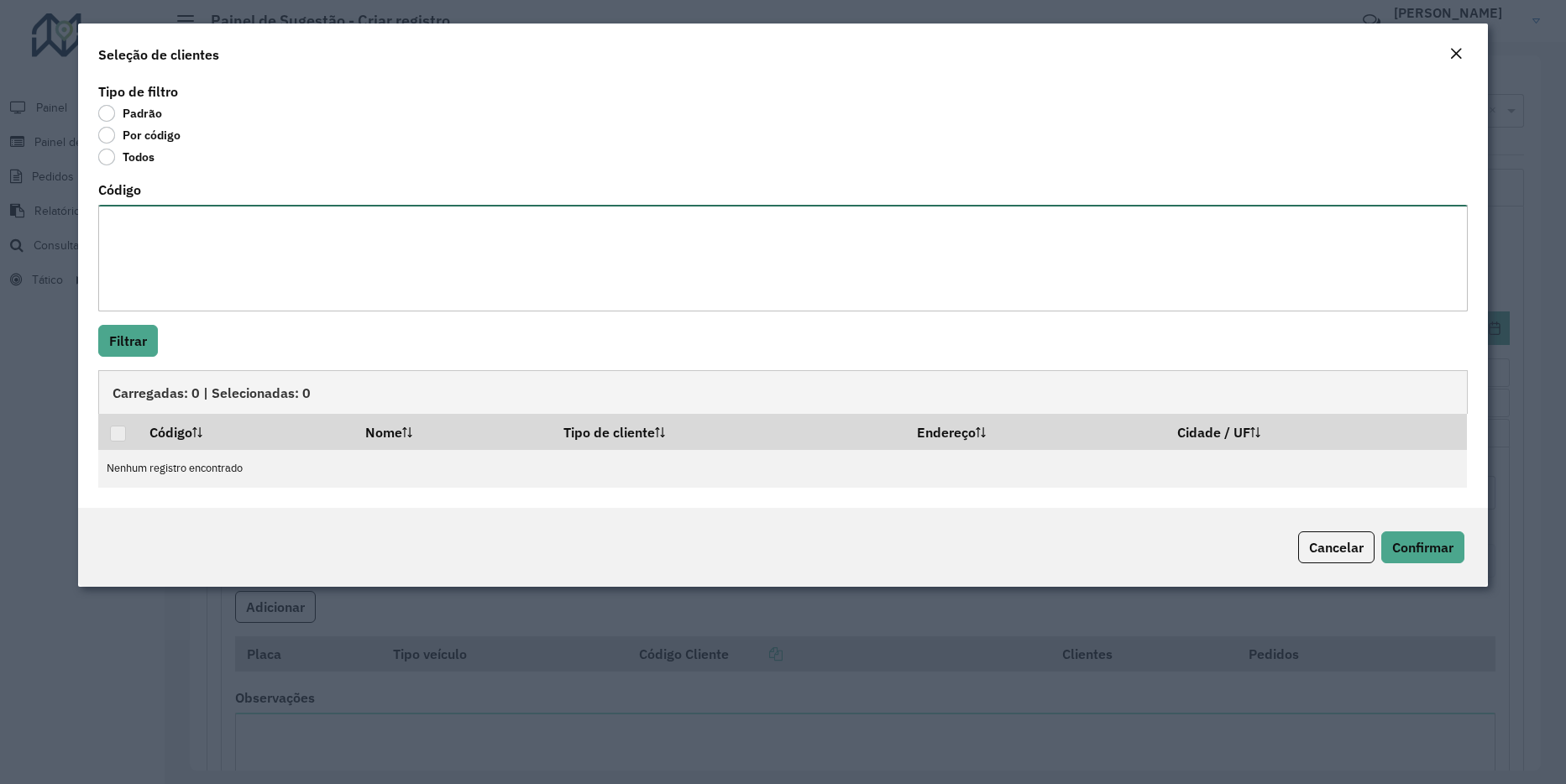
click at [185, 291] on textarea "Código" at bounding box center [783, 258] width 1370 height 107
paste textarea "**** *****"
type textarea "**** *****"
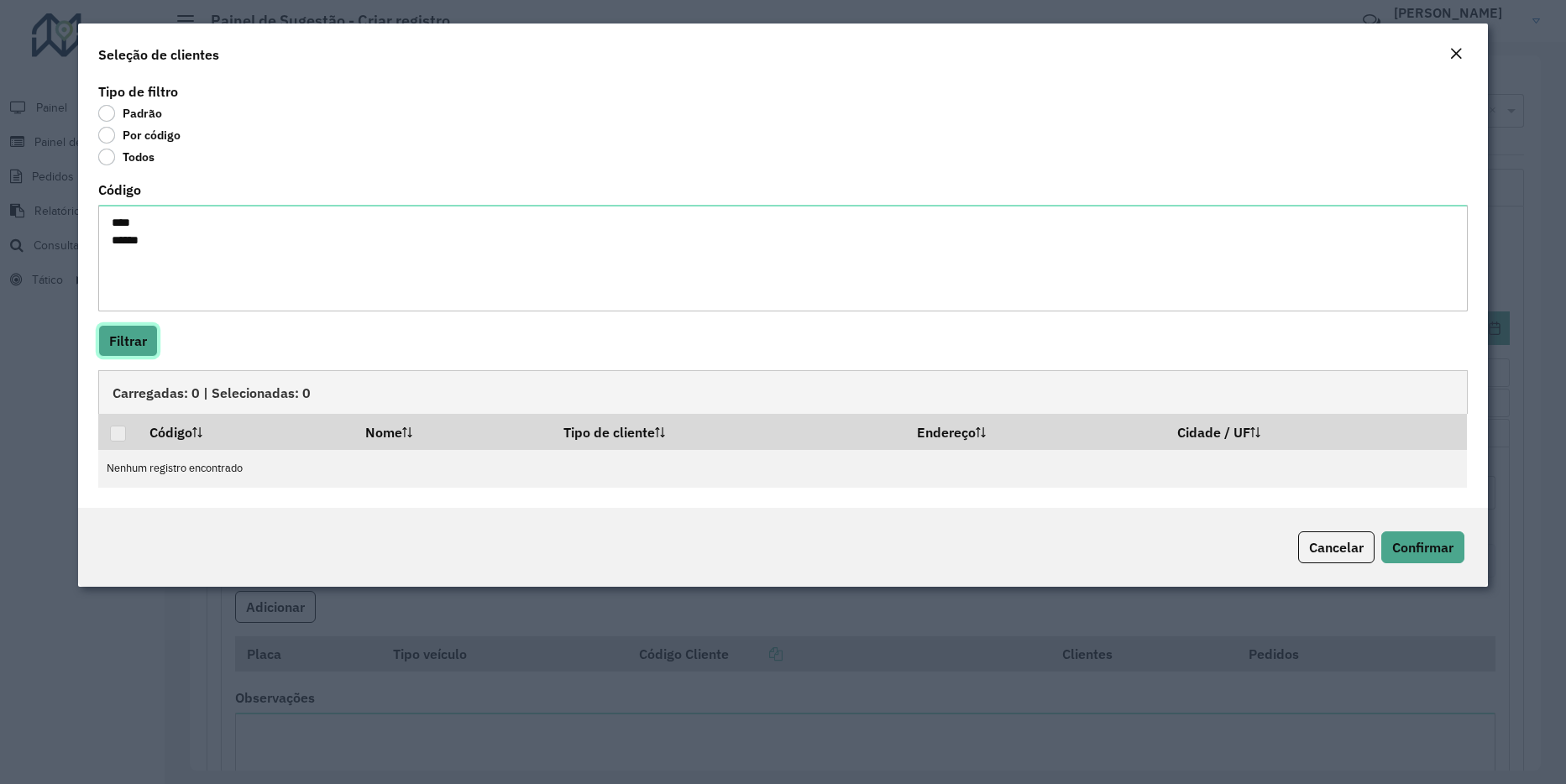
click at [147, 333] on button "Filtrar" at bounding box center [128, 341] width 60 height 32
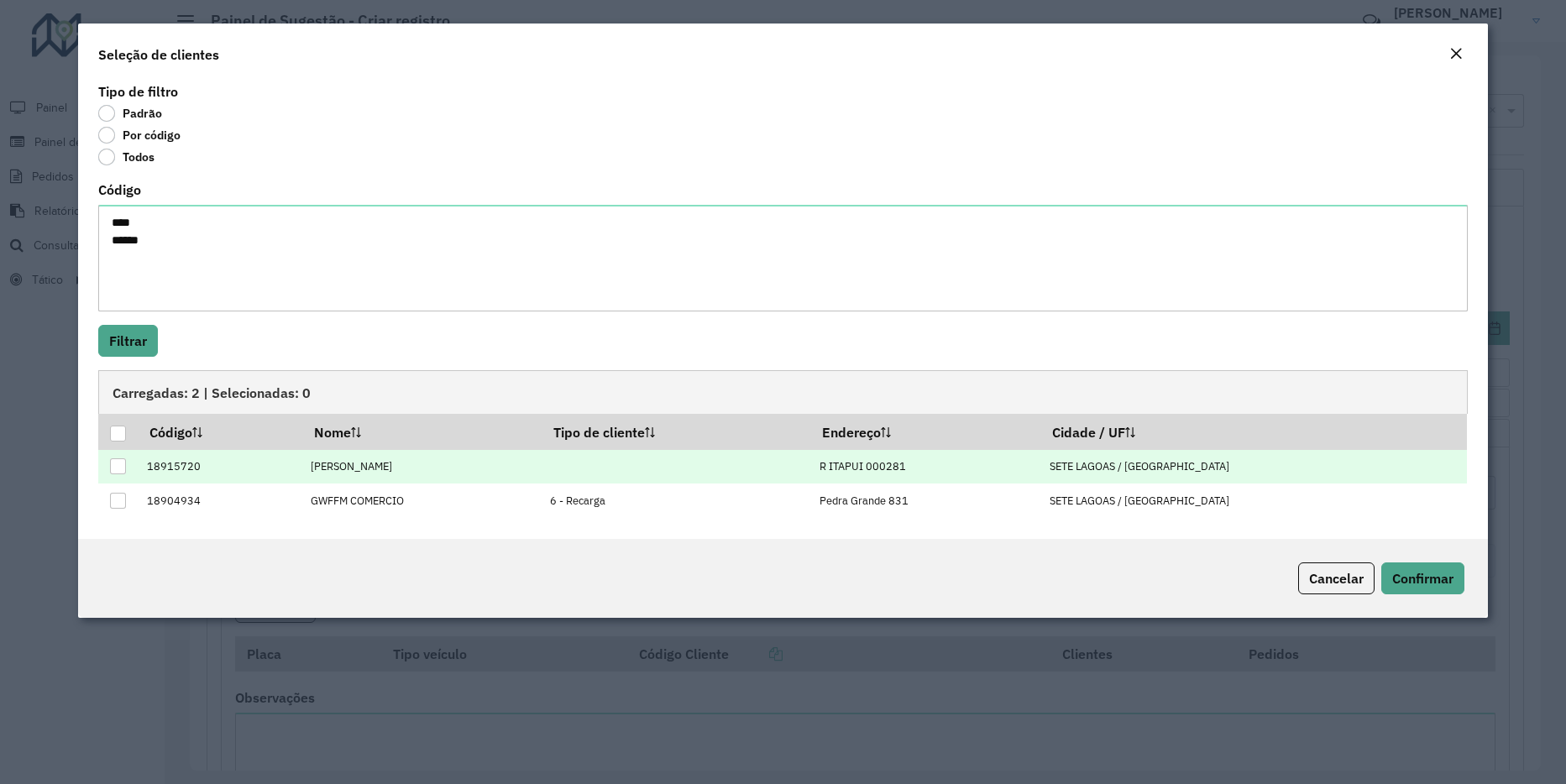
click at [119, 469] on div at bounding box center [118, 467] width 16 height 16
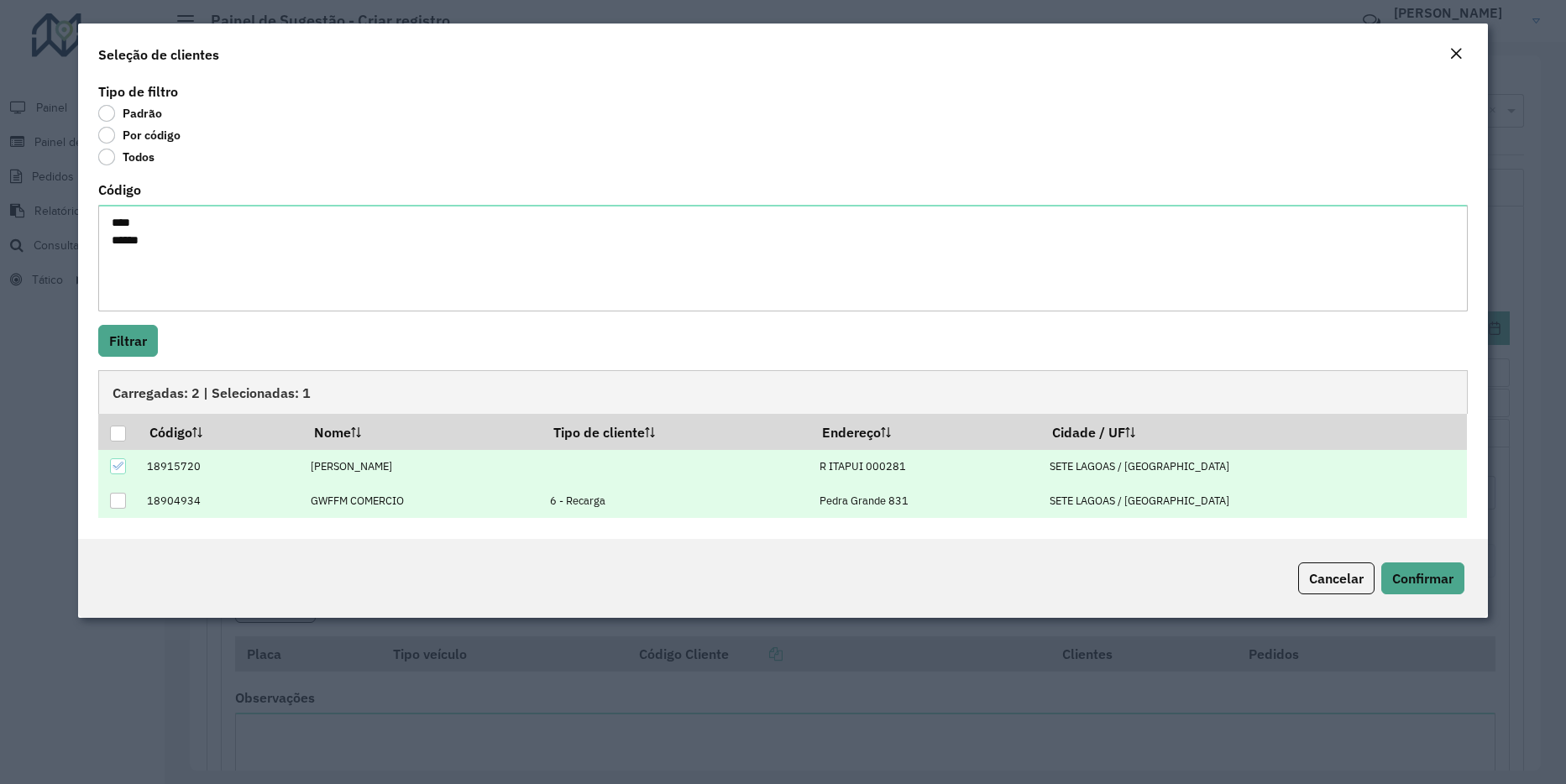
click at [116, 501] on div at bounding box center [118, 501] width 16 height 16
click at [1392, 579] on span "Confirmar" at bounding box center [1422, 578] width 61 height 17
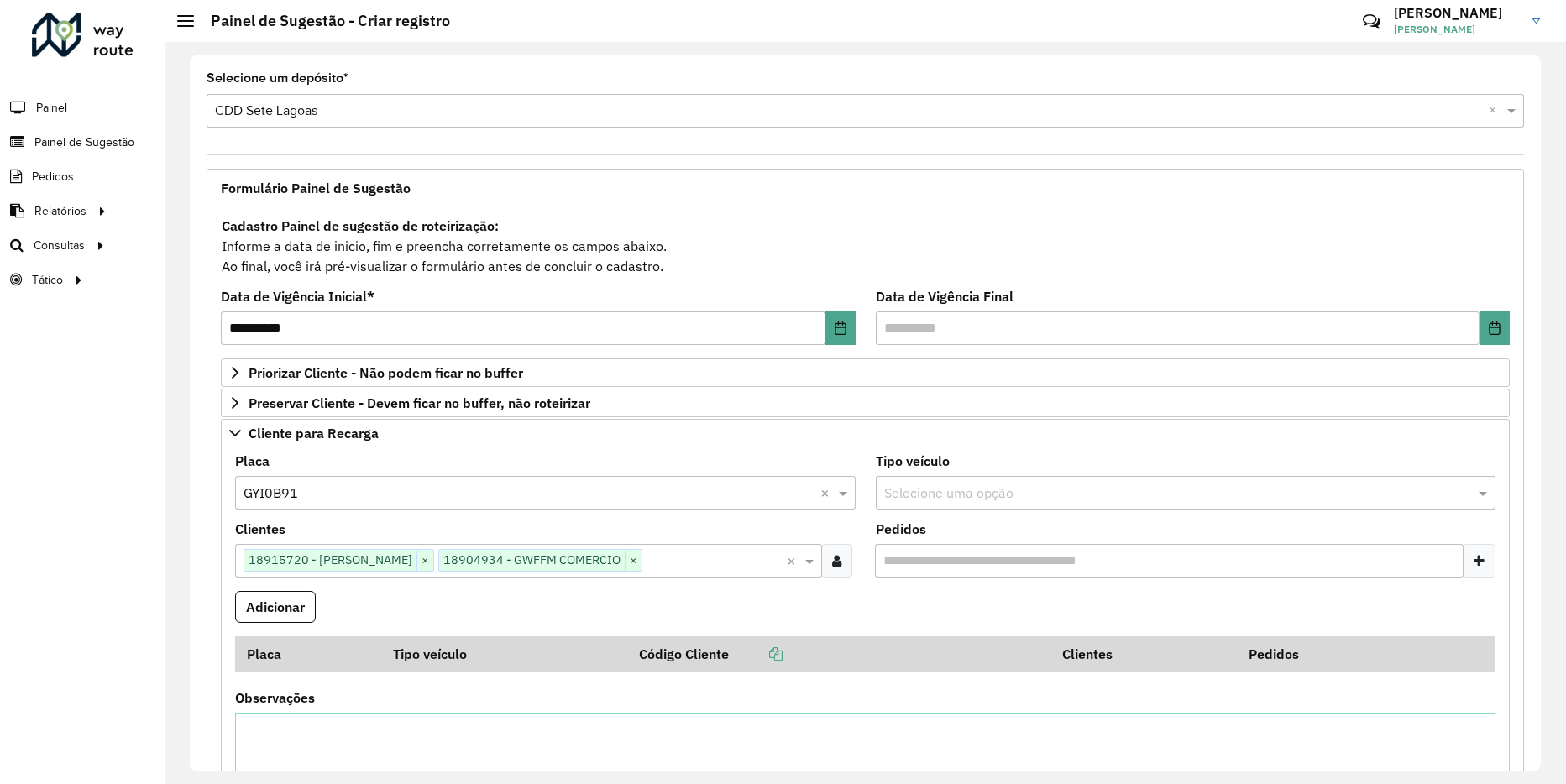
scroll to position [168, 0]
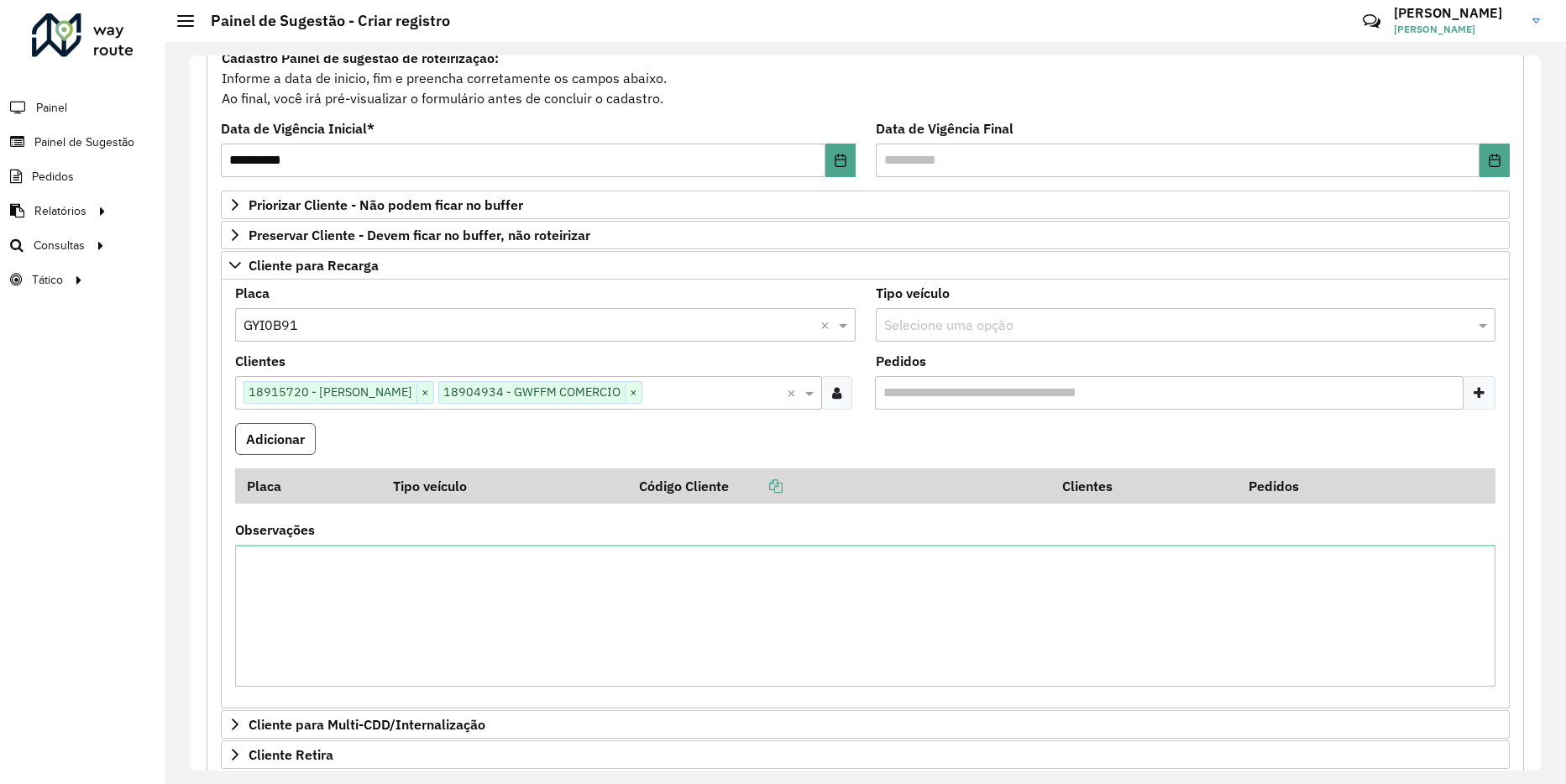
click at [300, 438] on button "Adicionar" at bounding box center [275, 439] width 81 height 32
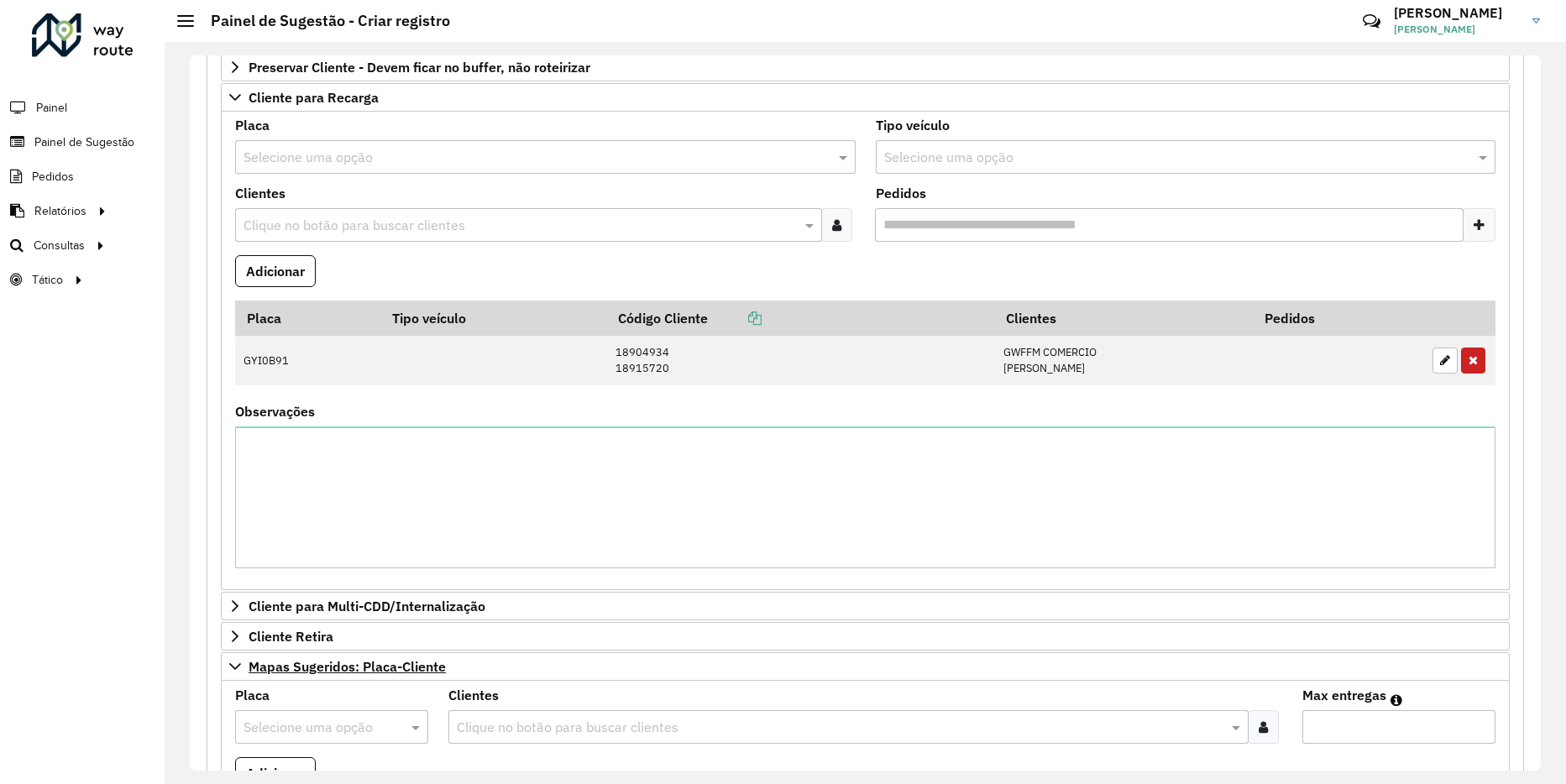
scroll to position [672, 0]
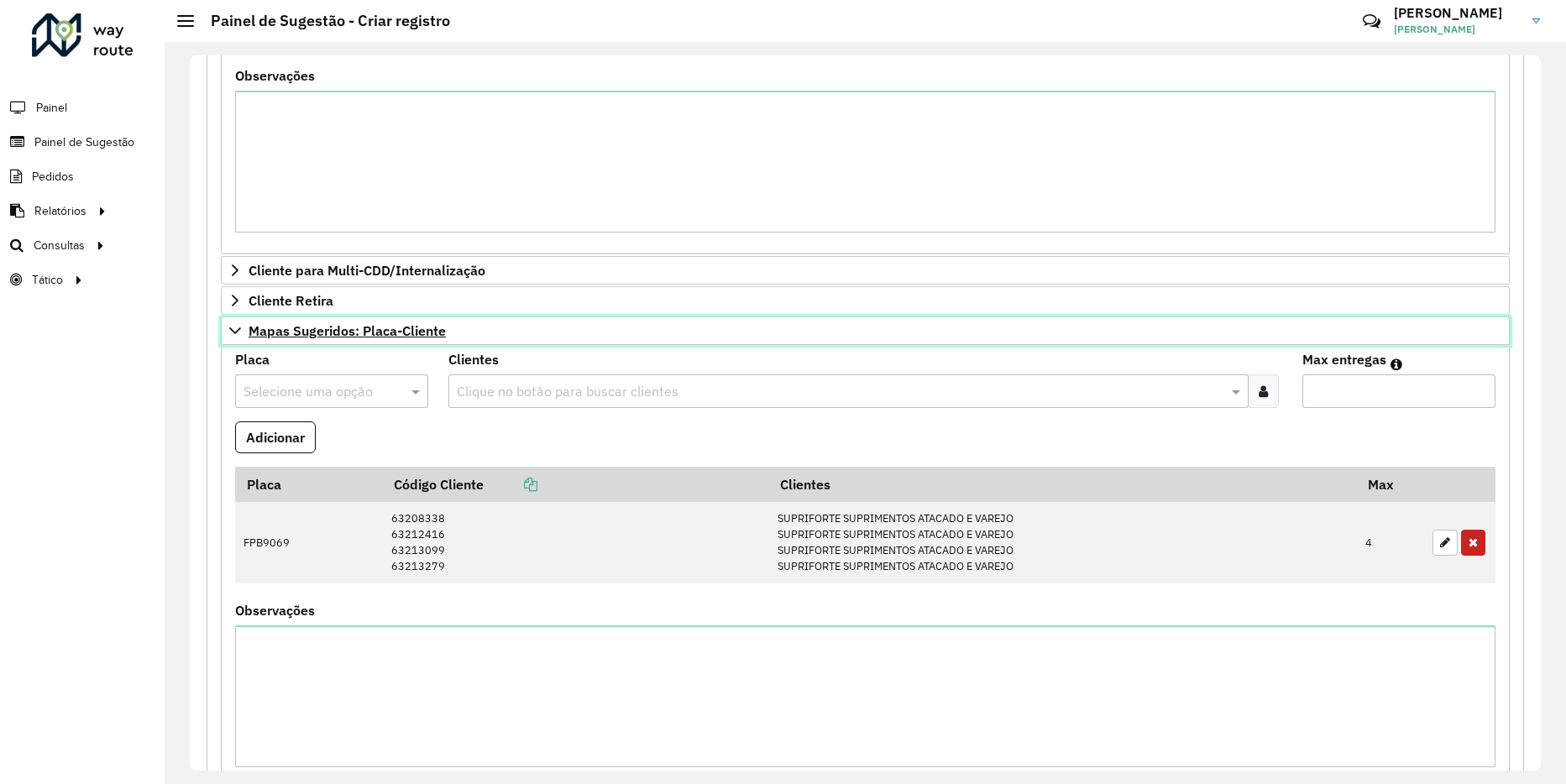
click at [240, 327] on icon at bounding box center [234, 330] width 13 height 13
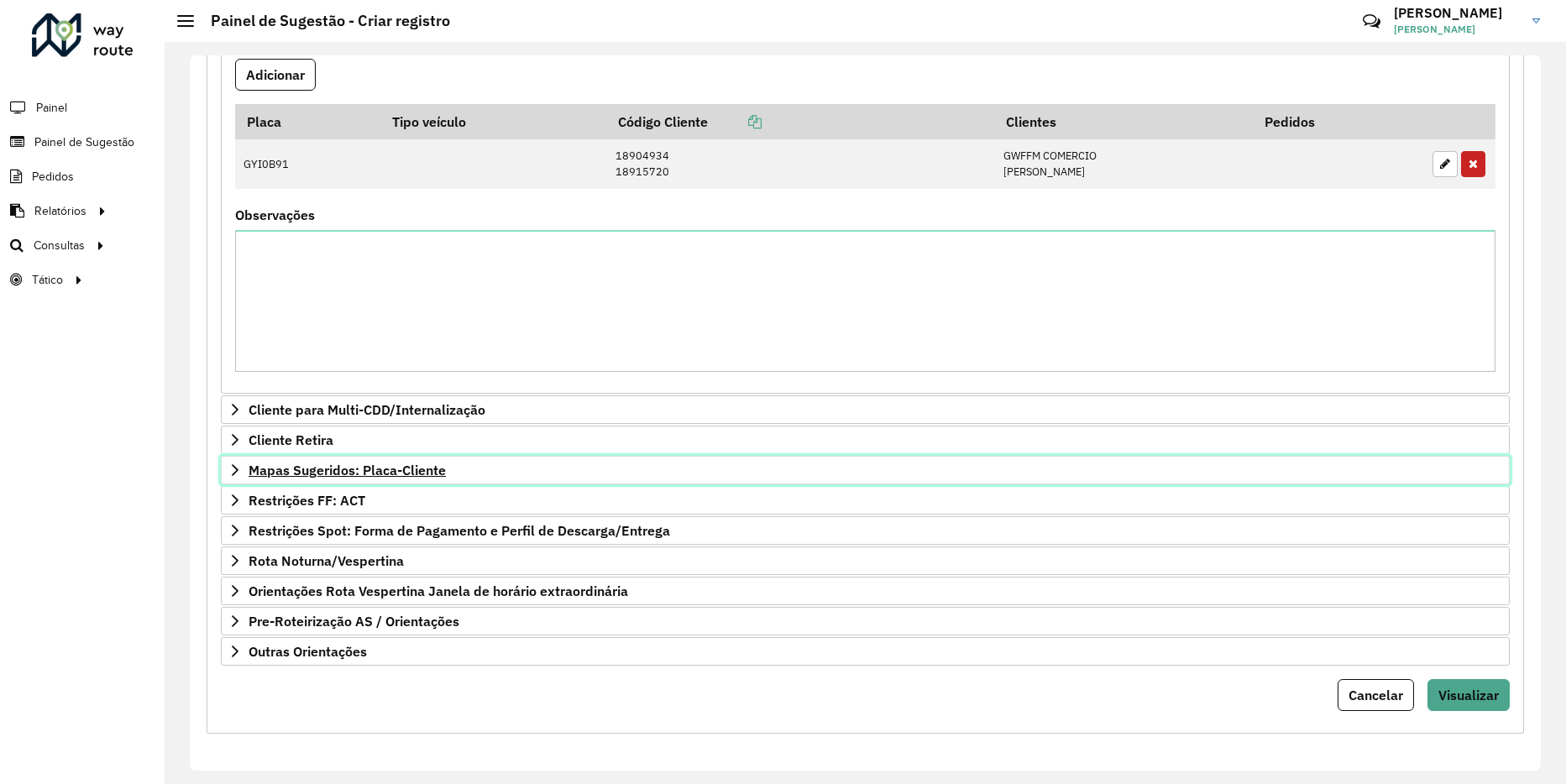
scroll to position [197, 0]
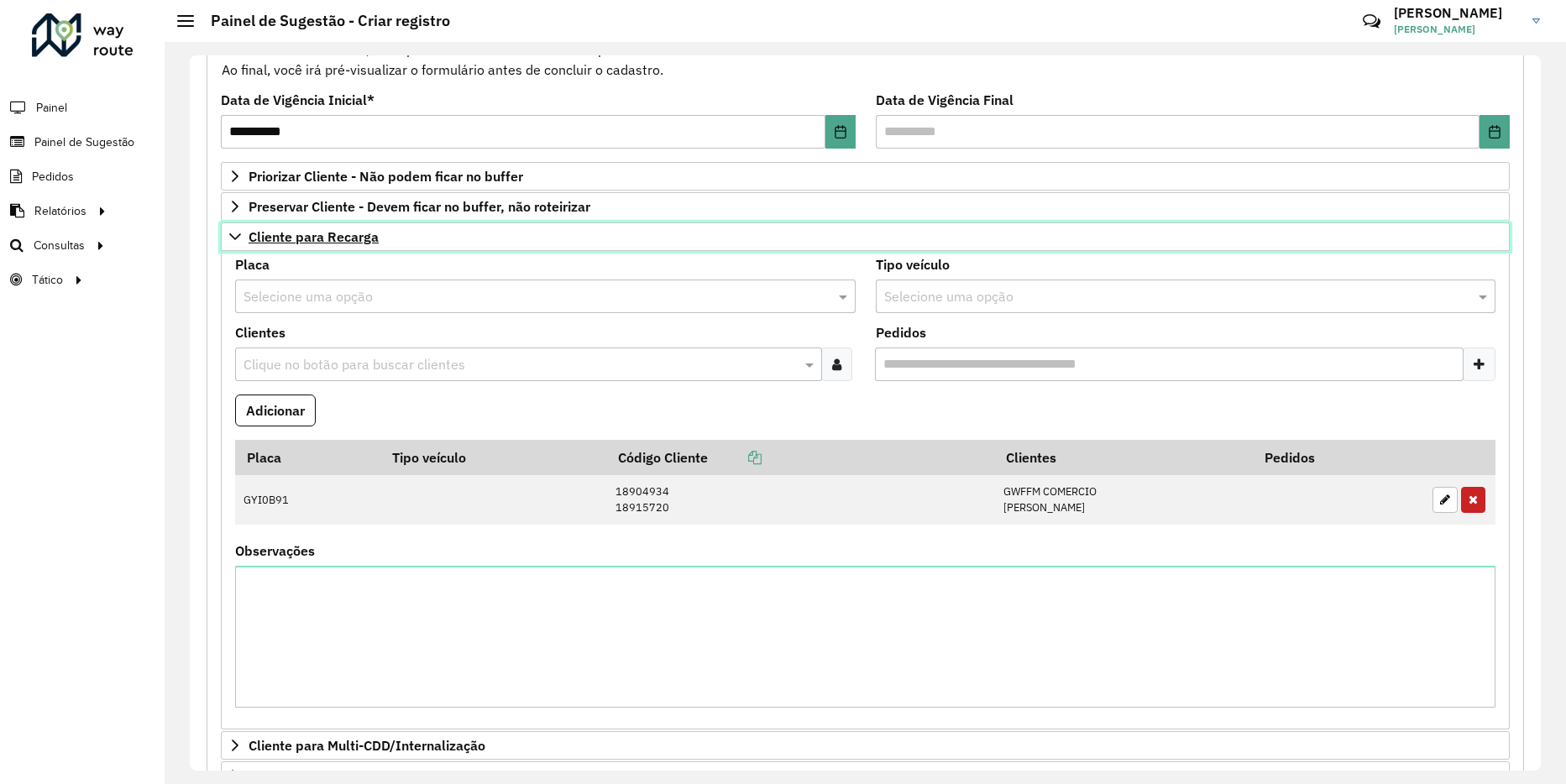
click at [228, 236] on link "Cliente para Recarga" at bounding box center [865, 237] width 1289 height 29
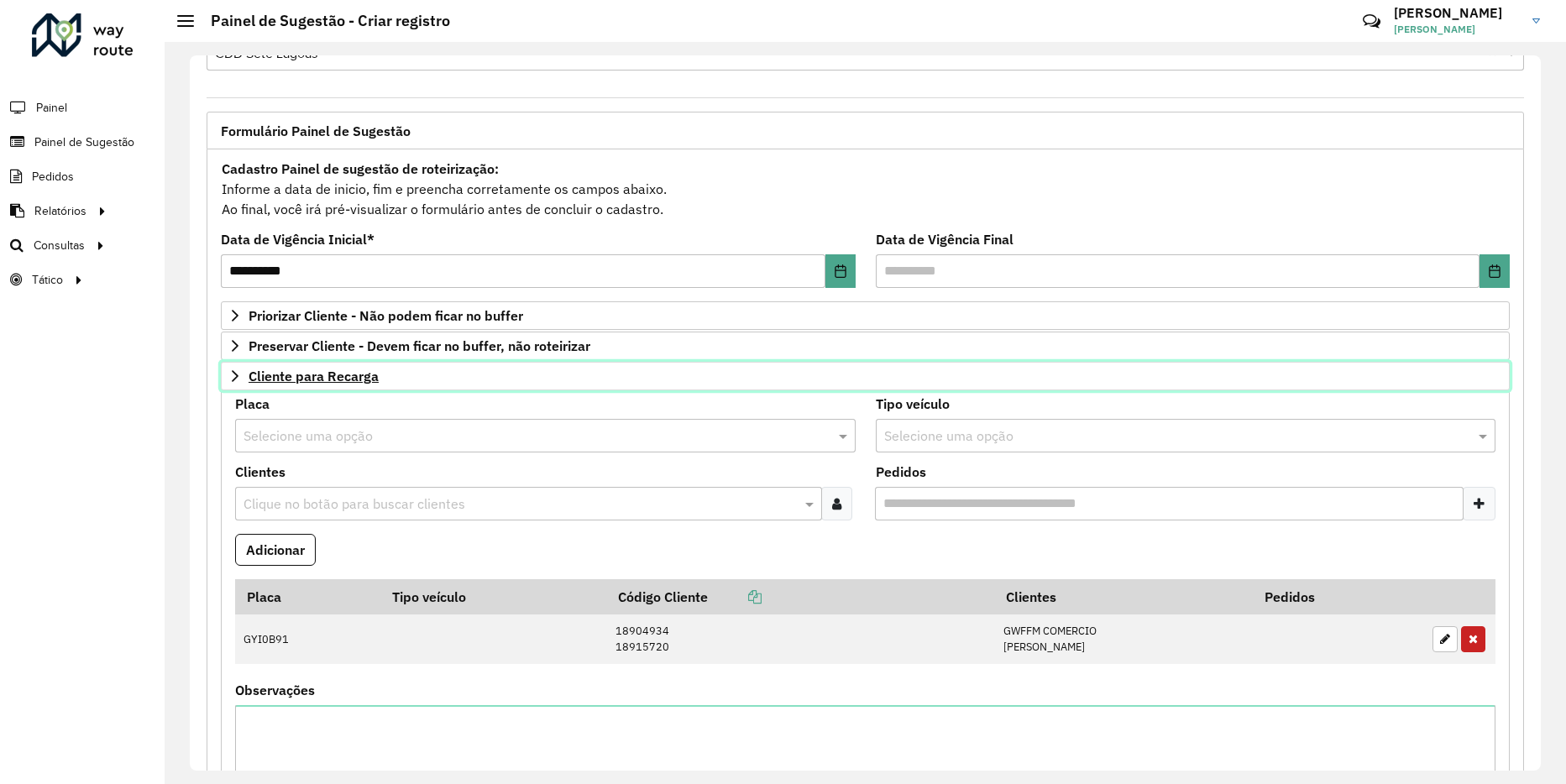
scroll to position [53, 0]
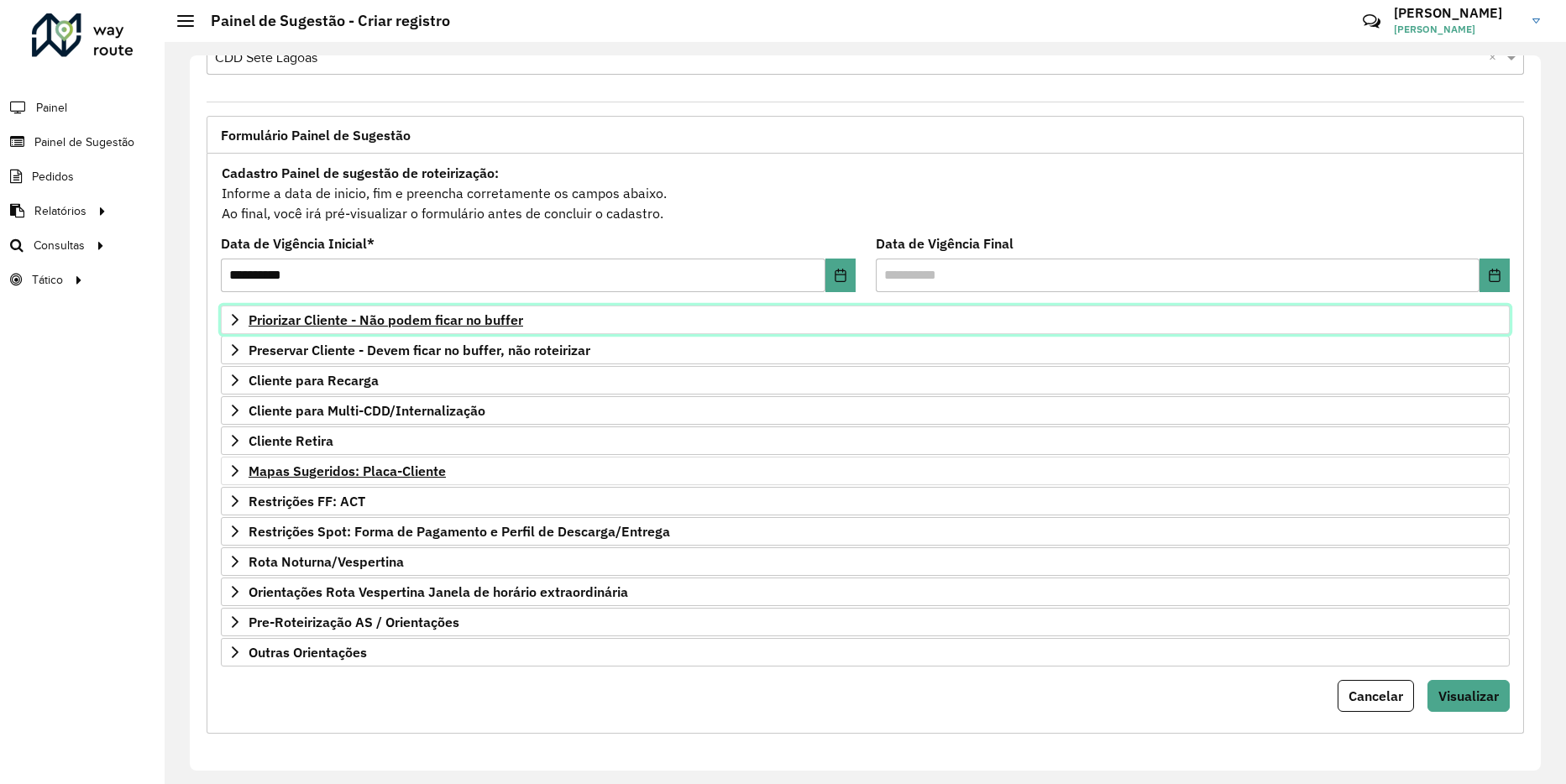
click at [228, 323] on link "Priorizar Cliente - Não podem ficar no buffer" at bounding box center [865, 320] width 1289 height 29
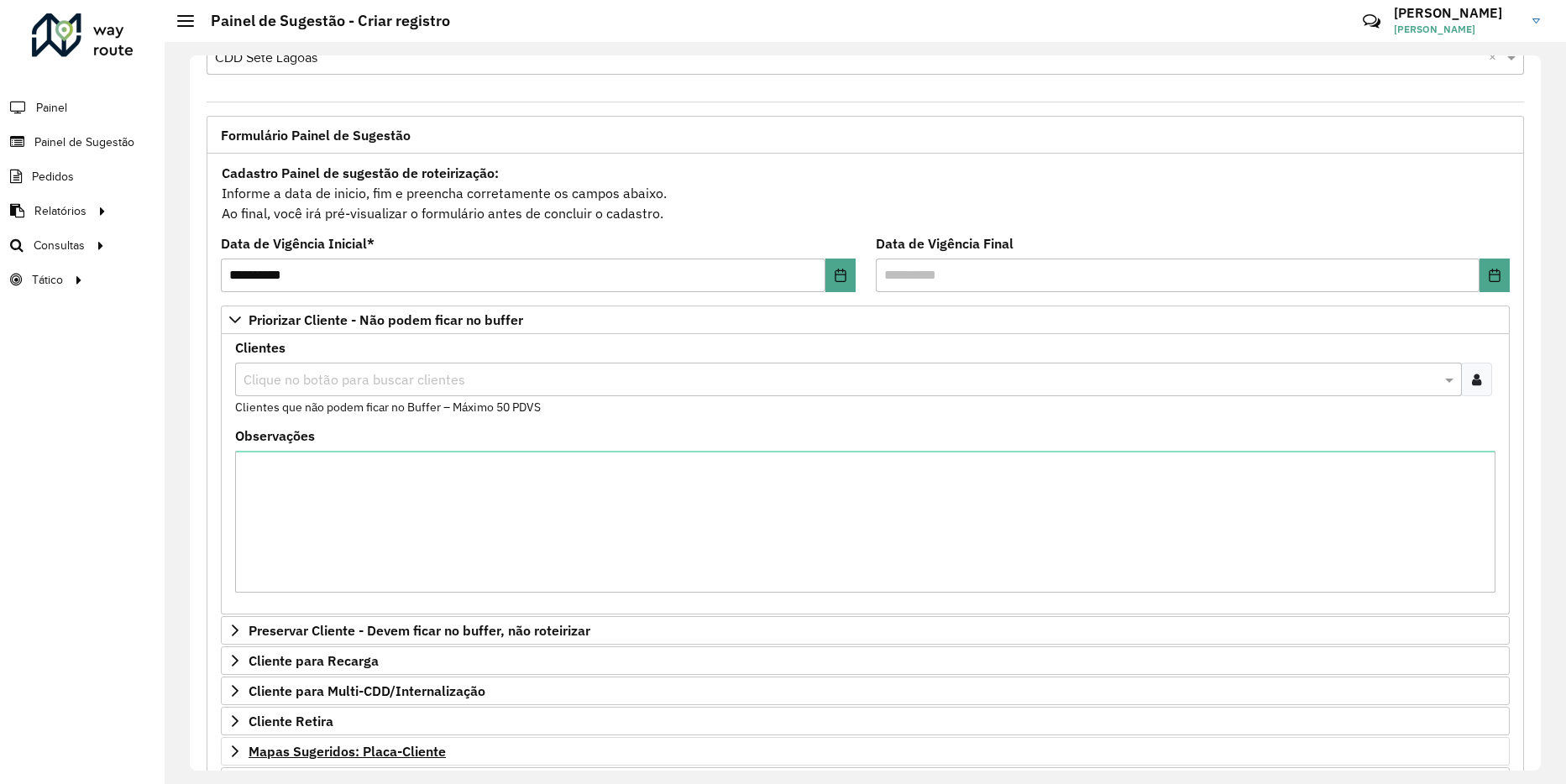
click at [319, 377] on input "text" at bounding box center [840, 380] width 1202 height 20
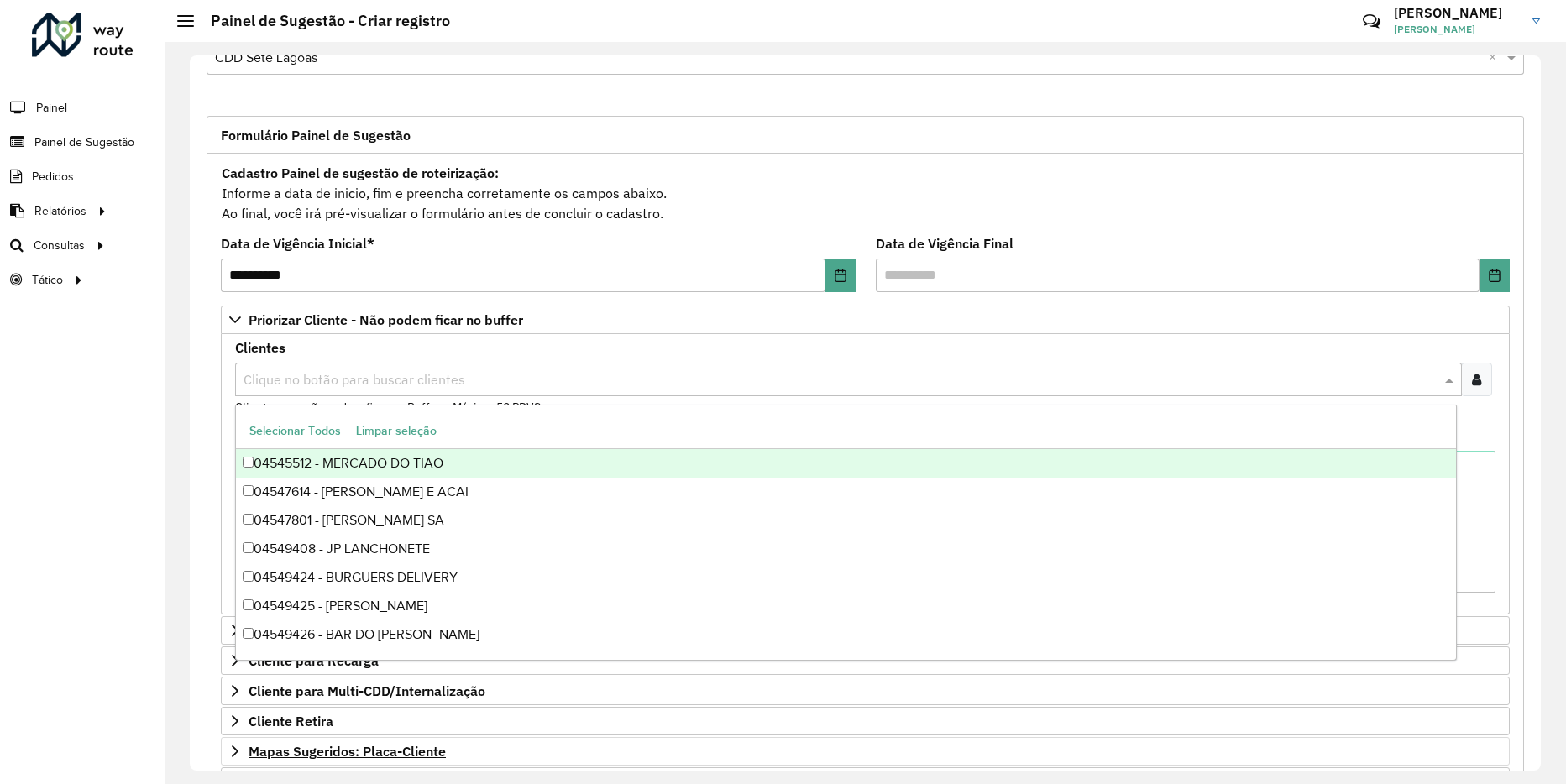
click at [1480, 365] on div at bounding box center [1476, 380] width 31 height 34
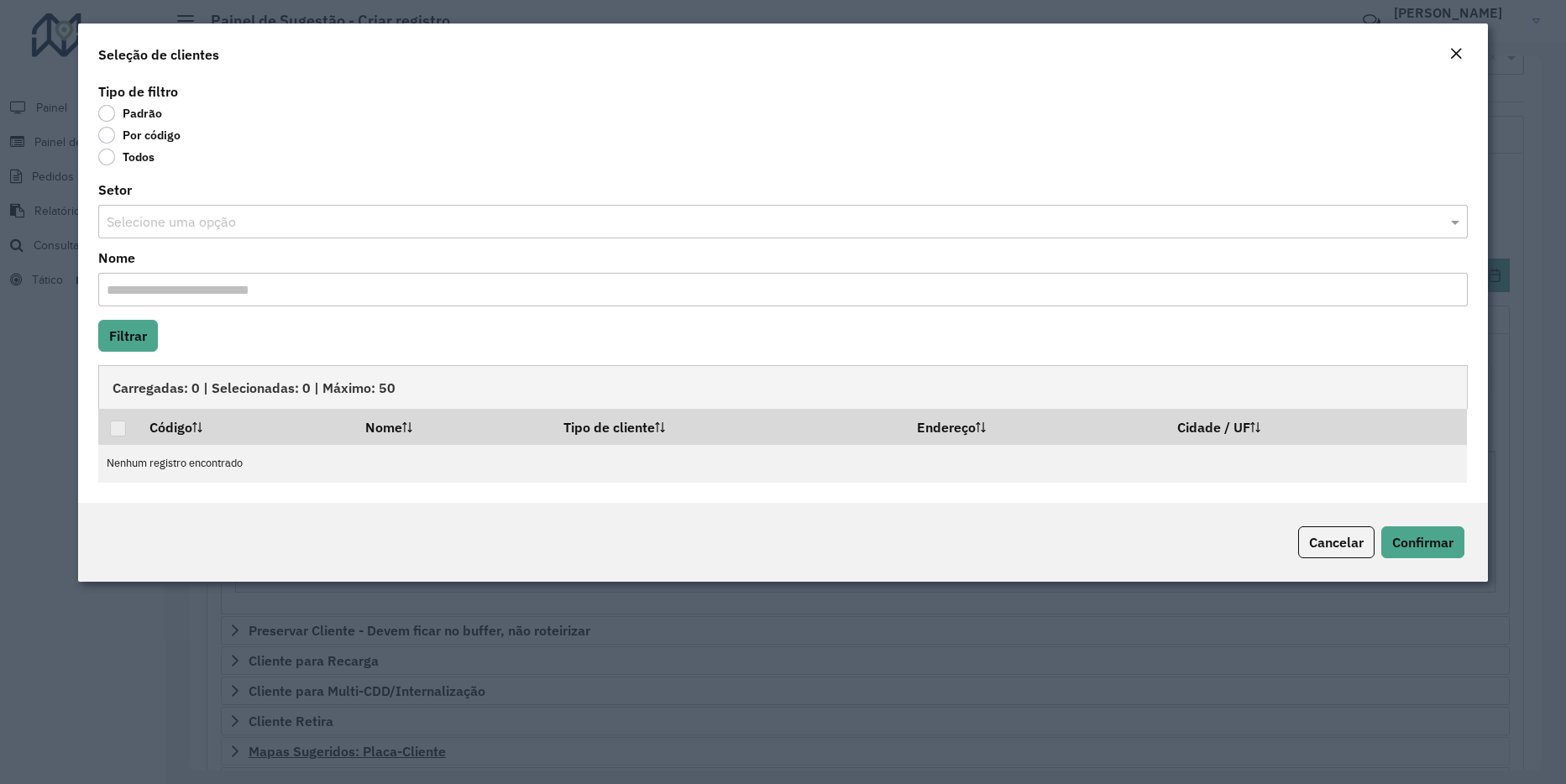
click at [119, 128] on label "Por código" at bounding box center [139, 135] width 82 height 17
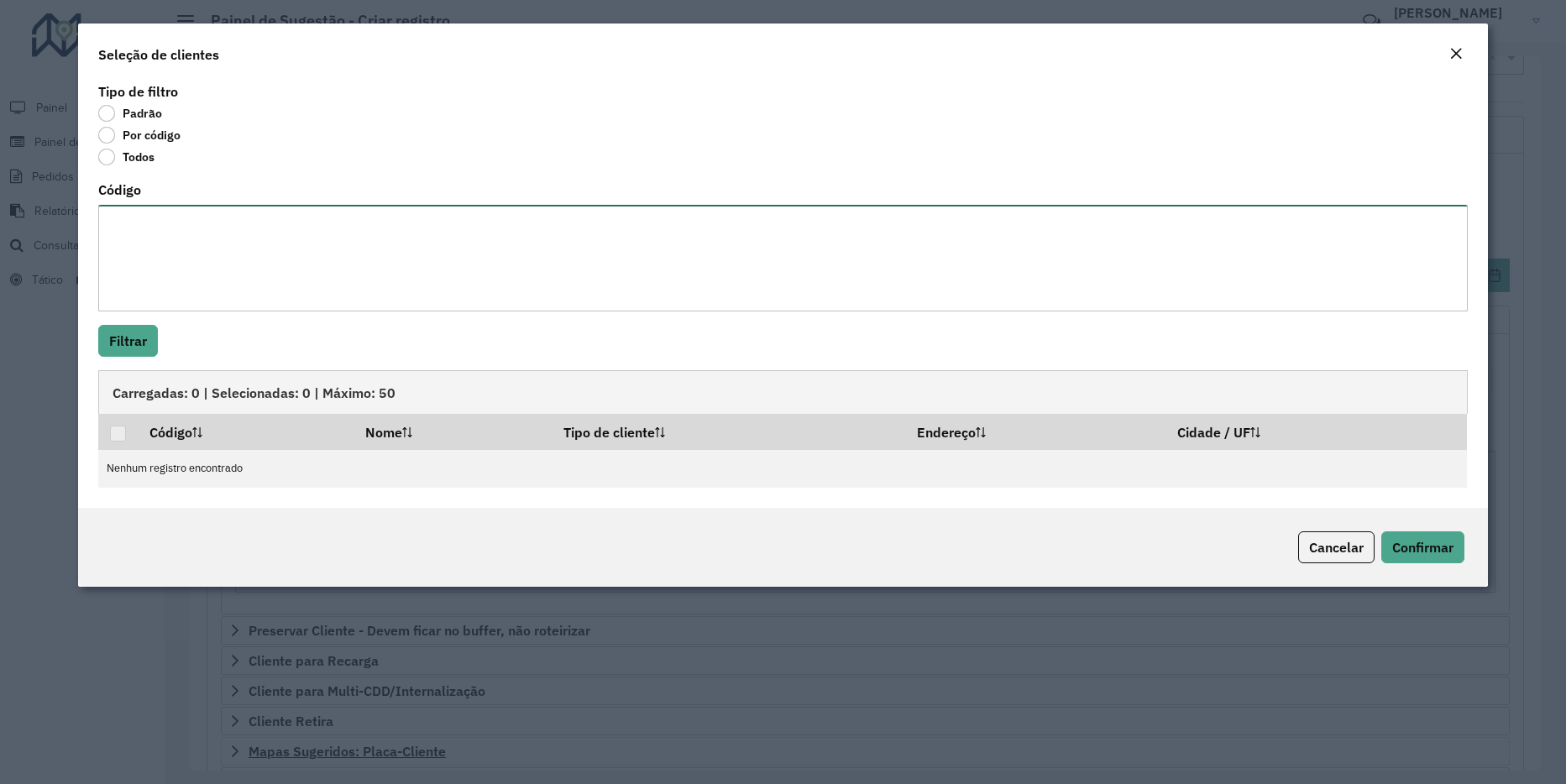
click at [175, 263] on textarea "Código" at bounding box center [783, 258] width 1370 height 107
paste textarea "** *** *** *** *** *** *** *** *** **** **** **** **** **** **** **** **** ****…"
type textarea "** *** *** *** *** *** *** *** *** **** **** **** **** **** **** **** **** ****…"
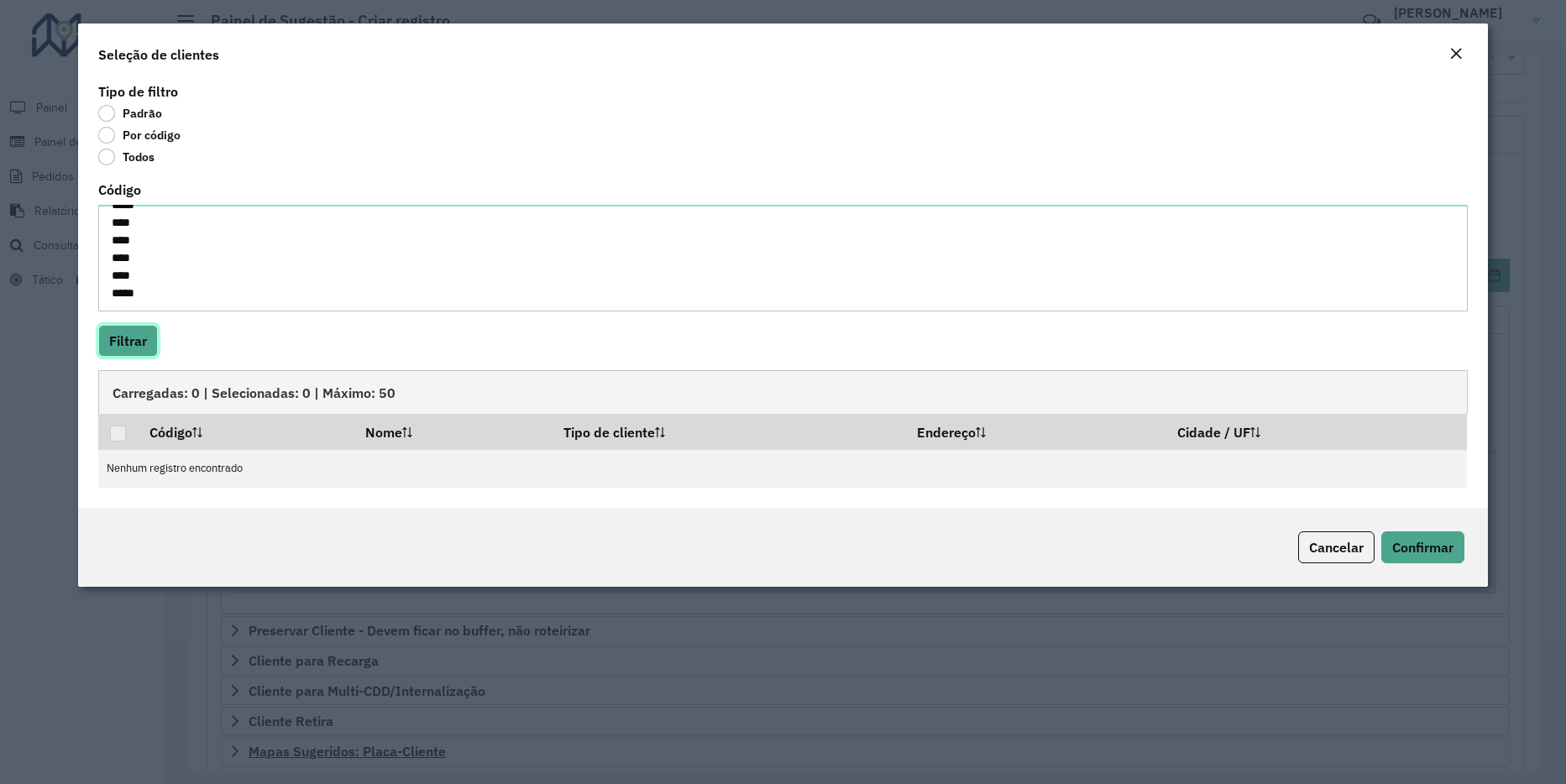
click at [144, 343] on button "Filtrar" at bounding box center [128, 341] width 60 height 32
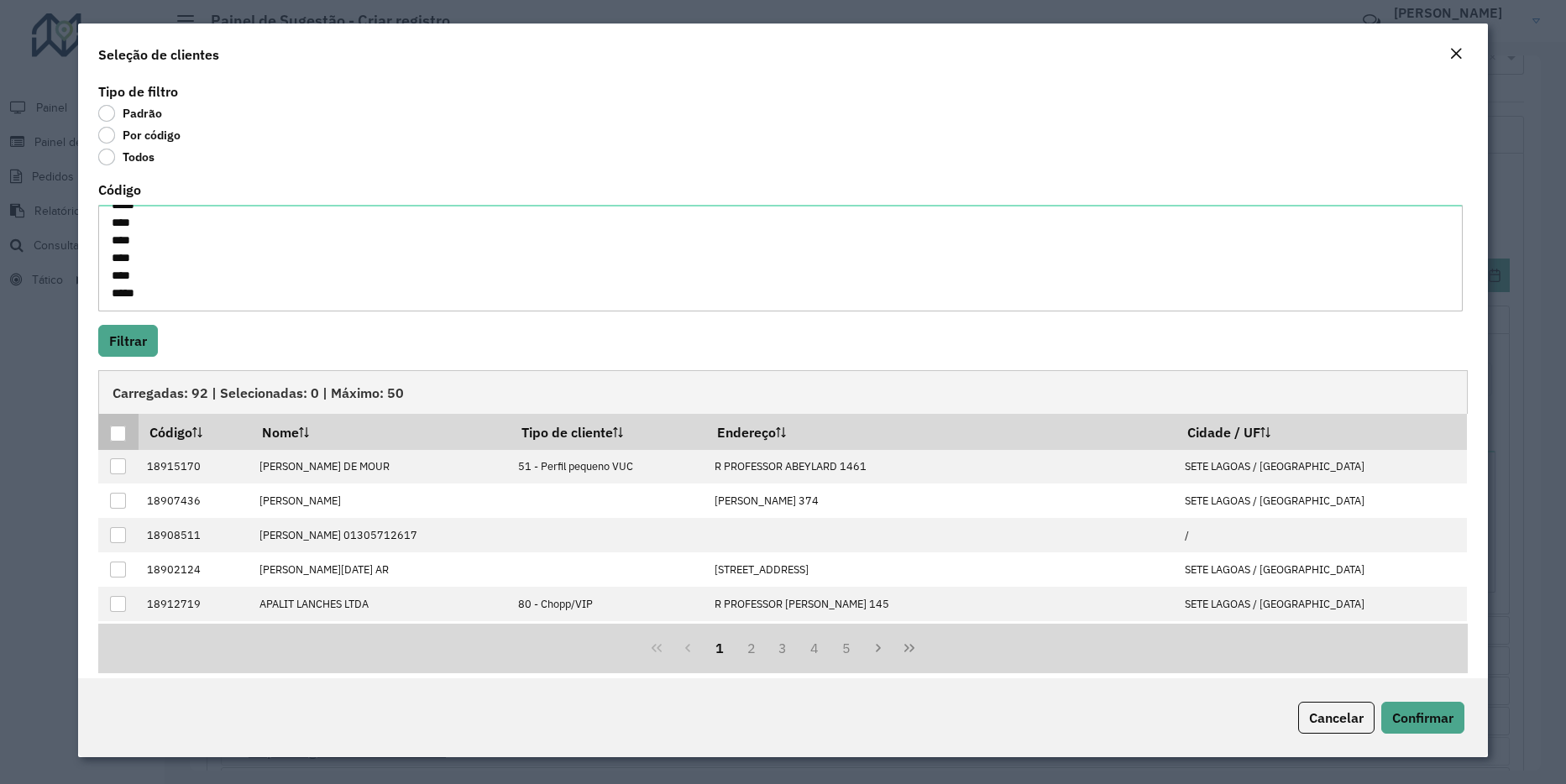
click at [122, 429] on div at bounding box center [118, 434] width 16 height 16
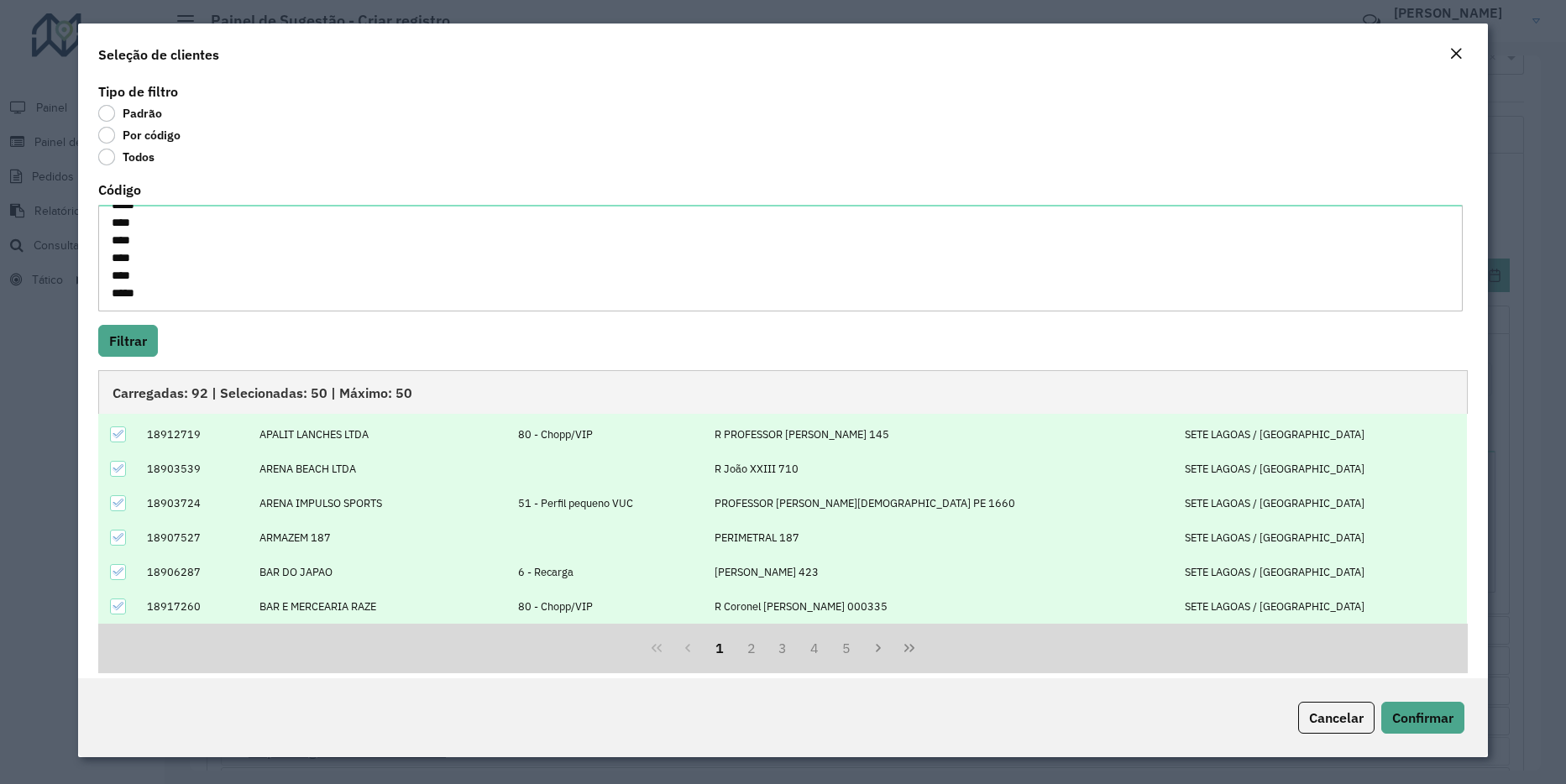
scroll to position [15, 0]
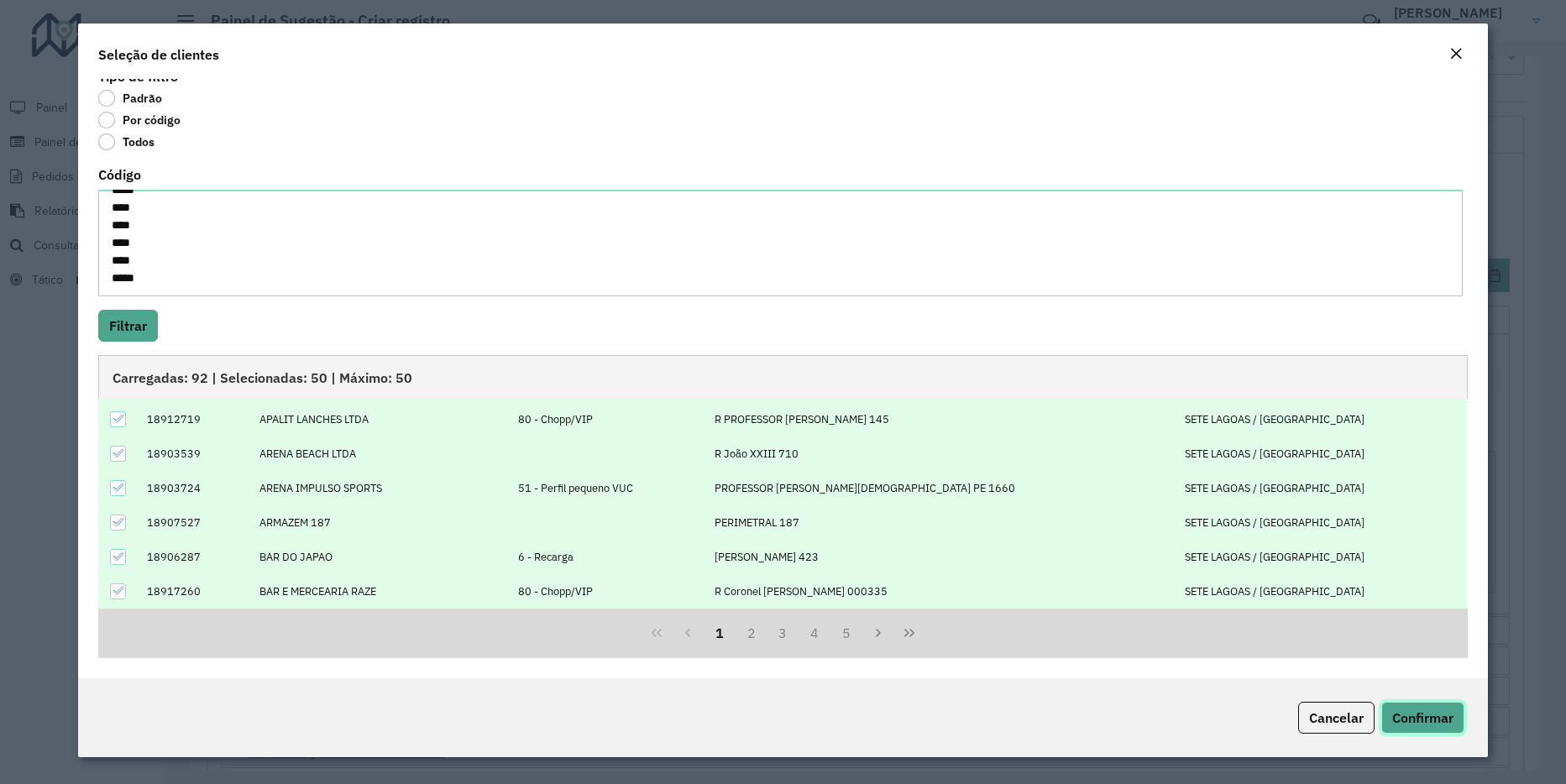
click at [1418, 710] on span "Confirmar" at bounding box center [1422, 718] width 61 height 17
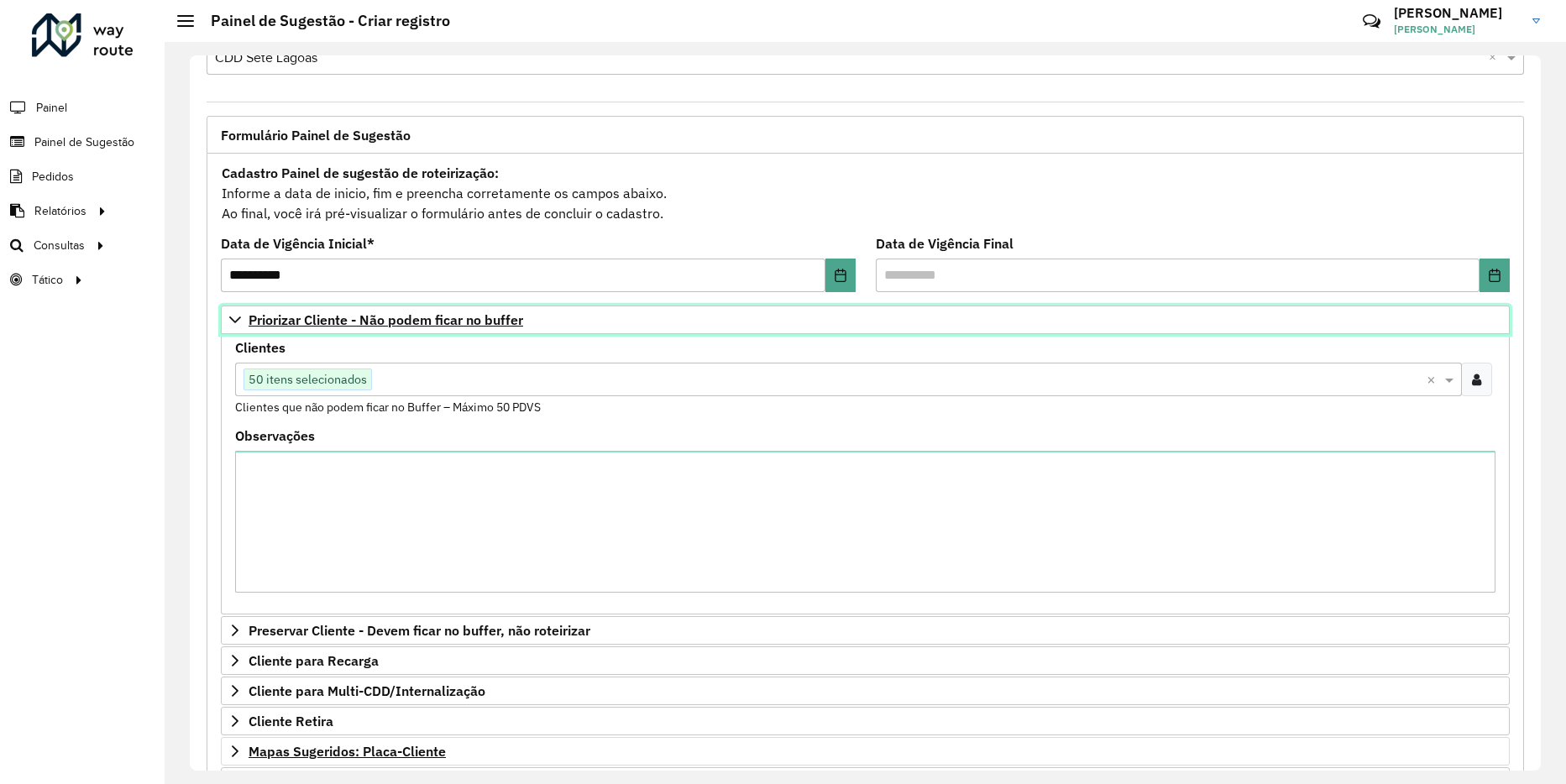
click at [233, 331] on link "Priorizar Cliente - Não podem ficar no buffer" at bounding box center [865, 320] width 1289 height 29
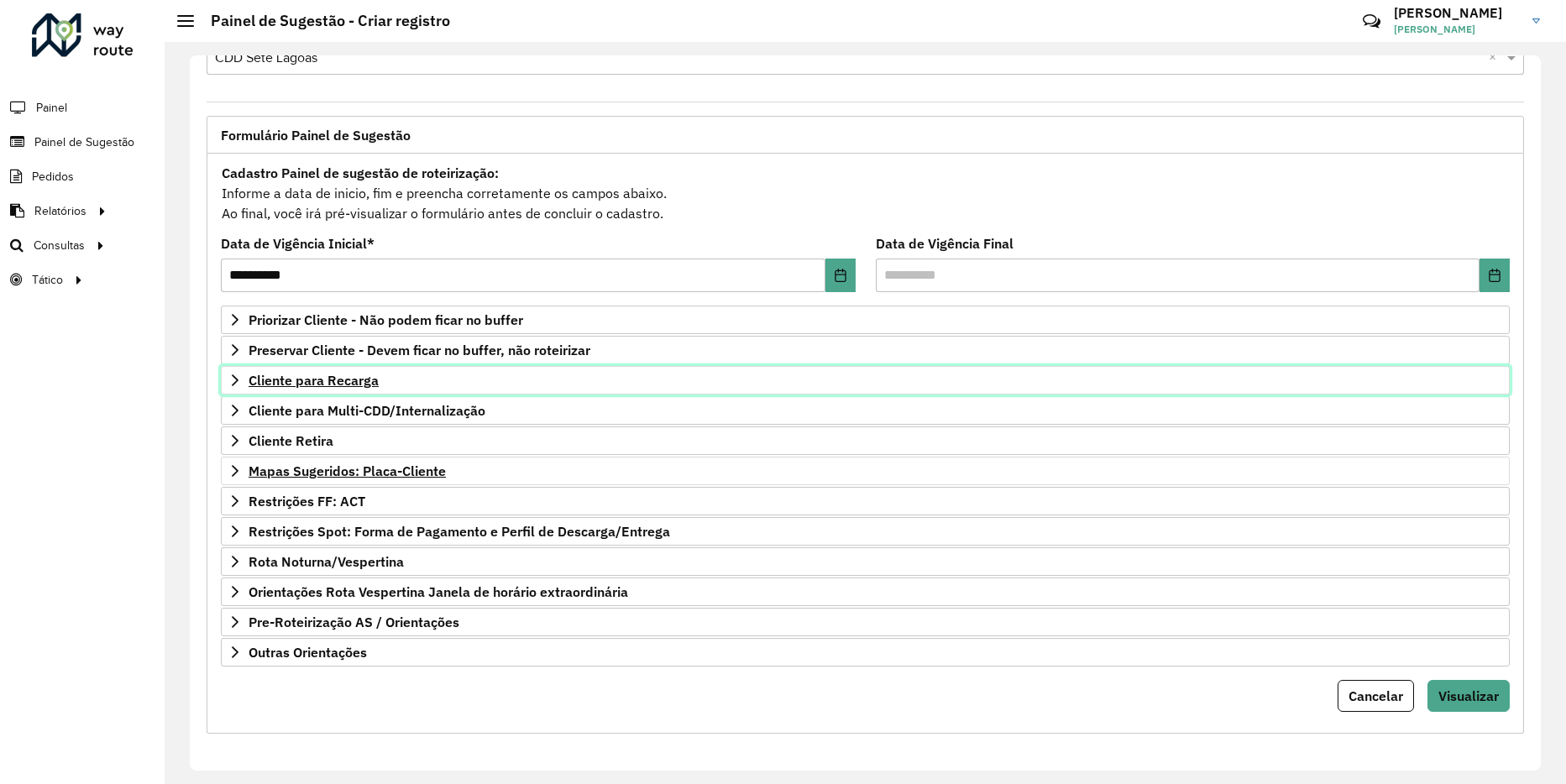
click at [229, 378] on icon at bounding box center [234, 380] width 13 height 13
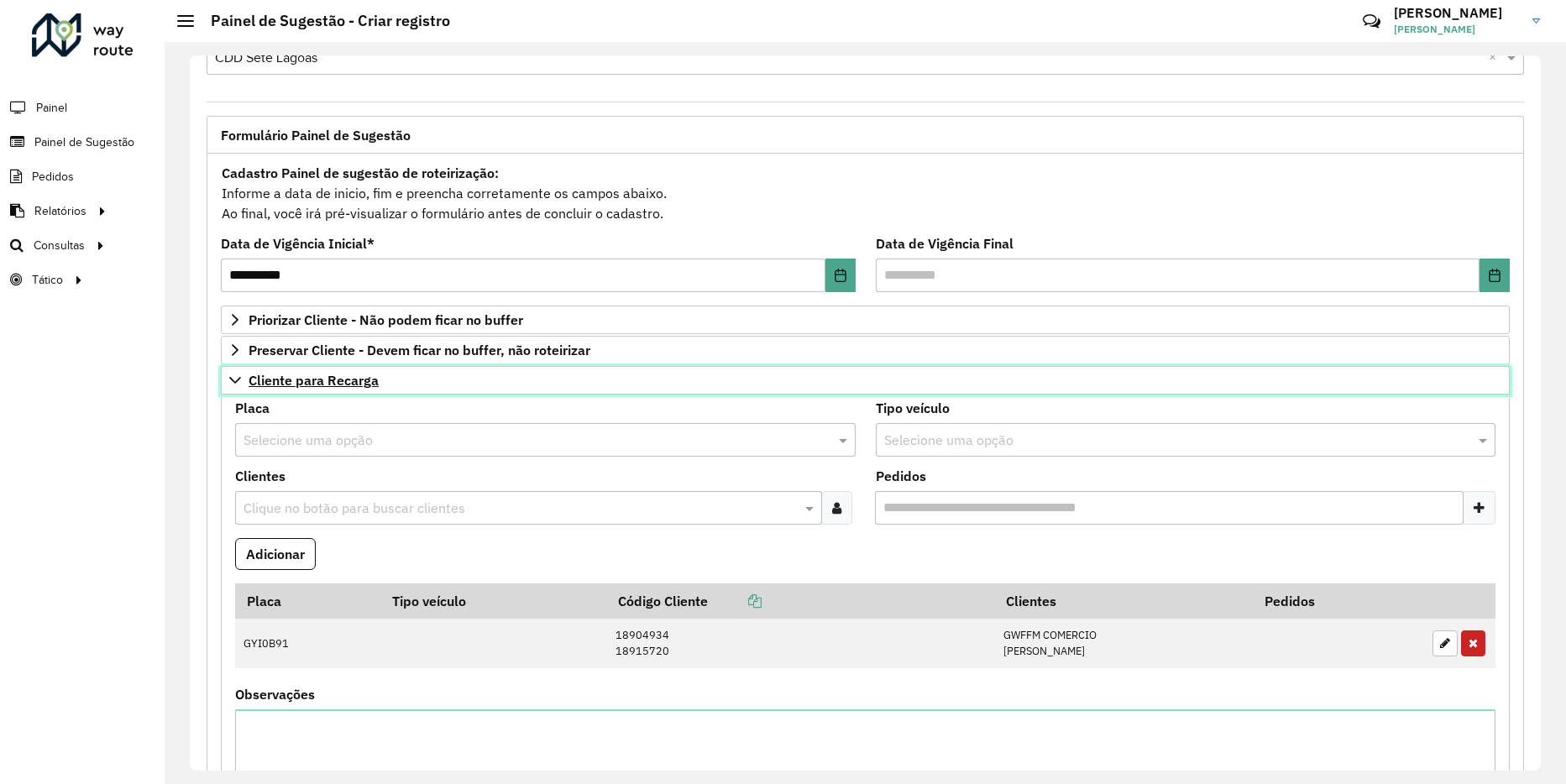
click at [229, 378] on icon at bounding box center [234, 380] width 13 height 13
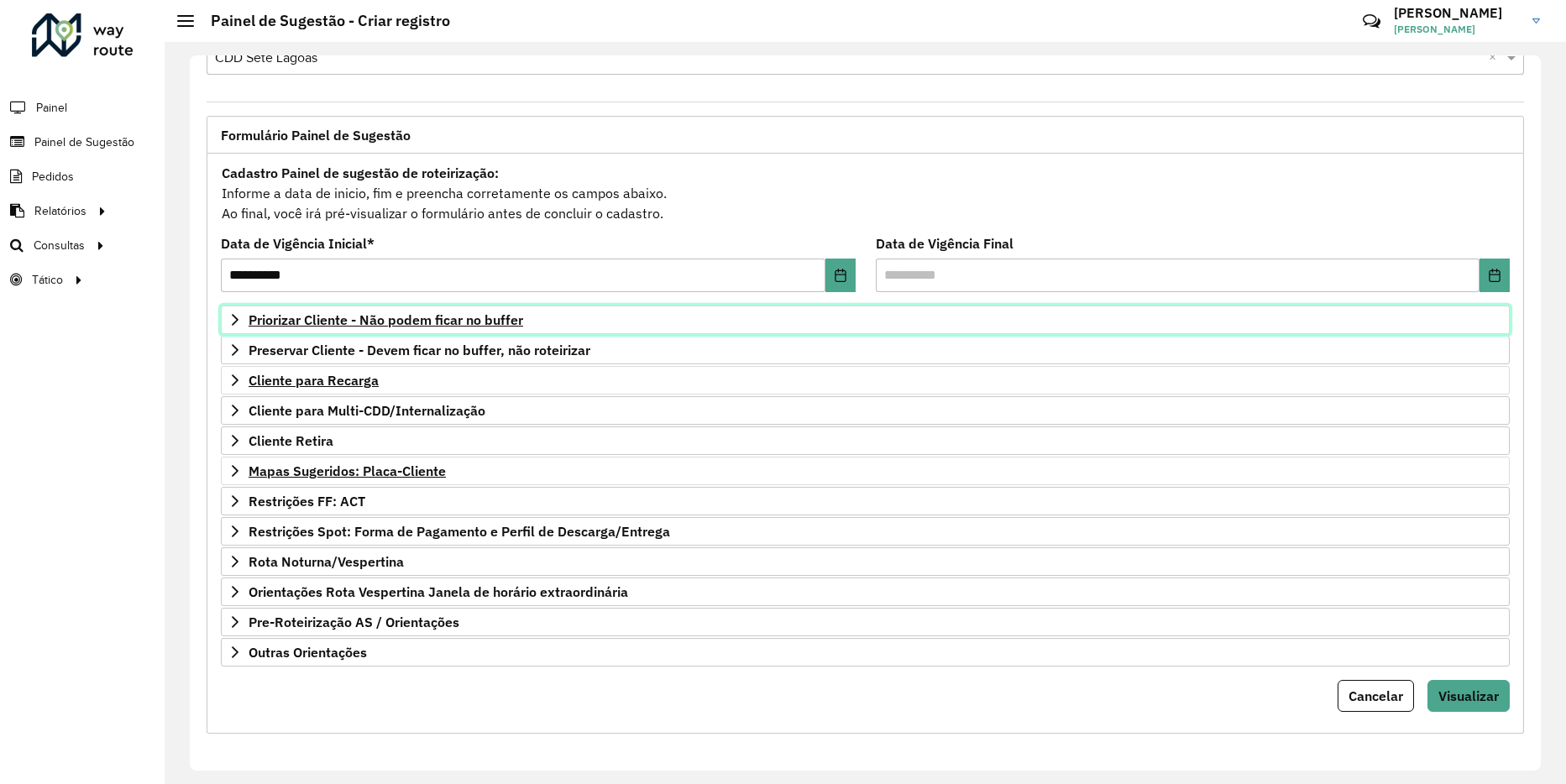
click at [226, 324] on link "Priorizar Cliente - Não podem ficar no buffer" at bounding box center [865, 320] width 1289 height 29
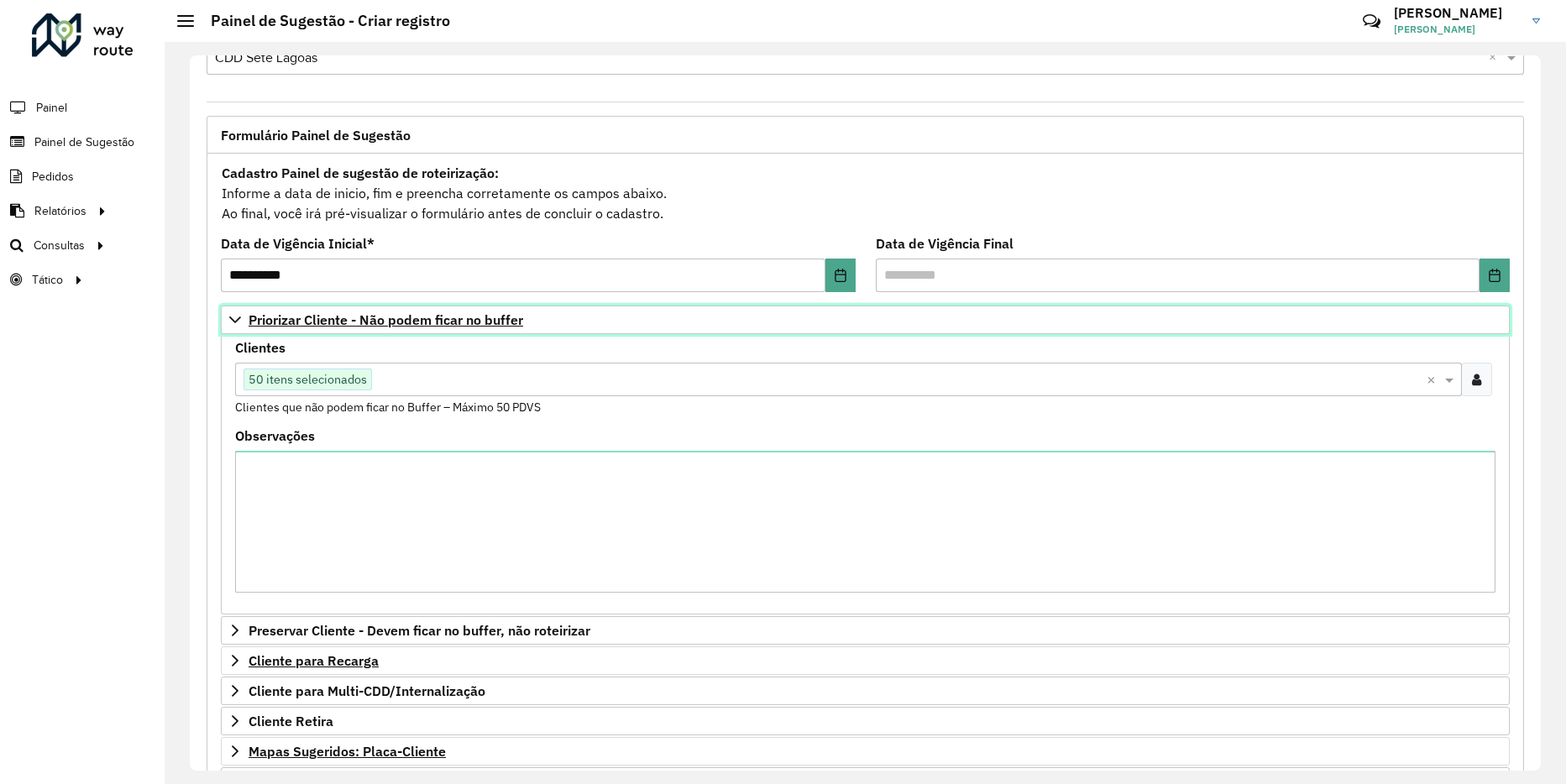
click at [226, 324] on link "Priorizar Cliente - Não podem ficar no buffer" at bounding box center [865, 320] width 1289 height 29
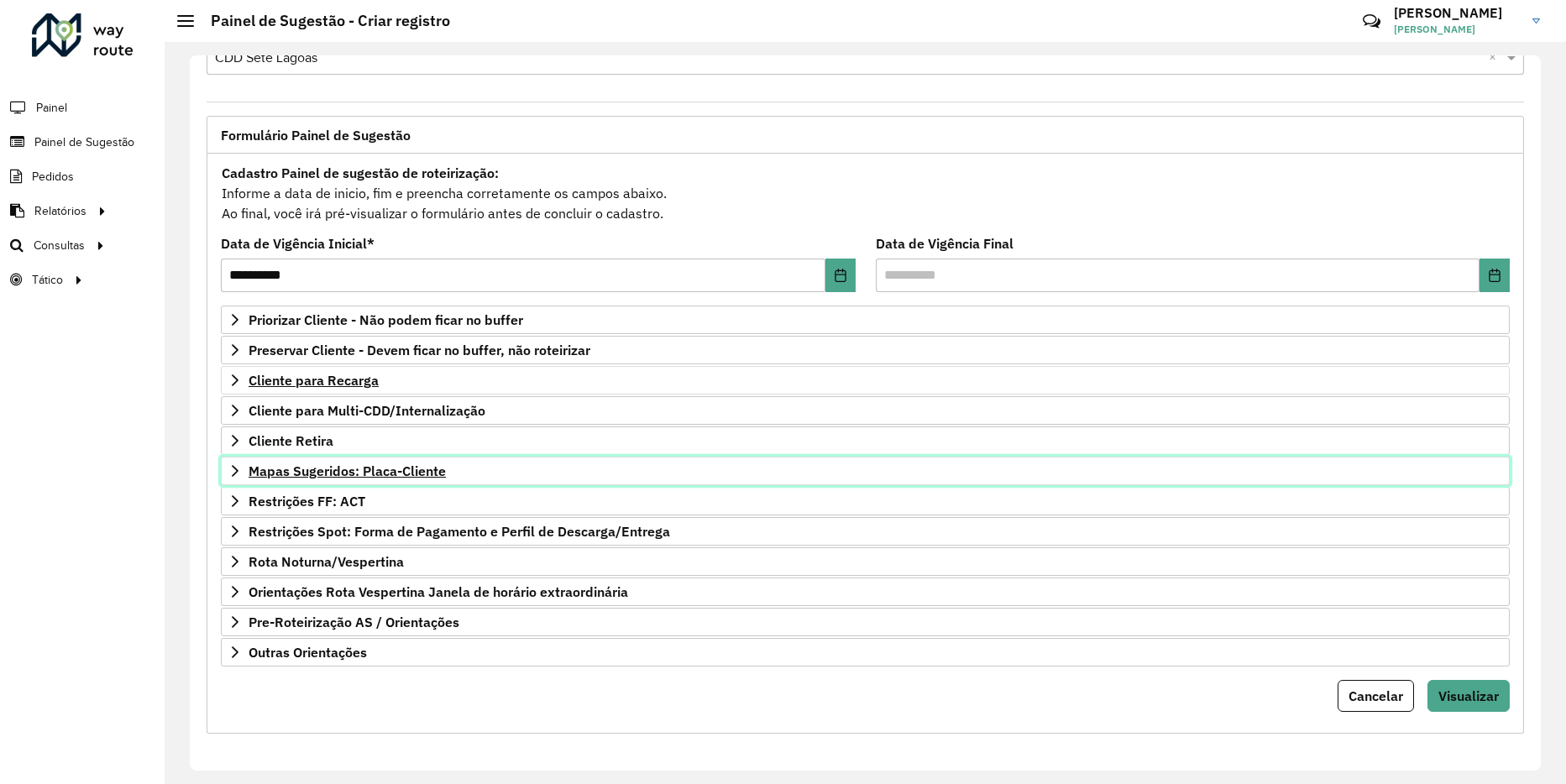
click at [224, 477] on link "Mapas Sugeridos: Placa-Cliente" at bounding box center [865, 471] width 1289 height 29
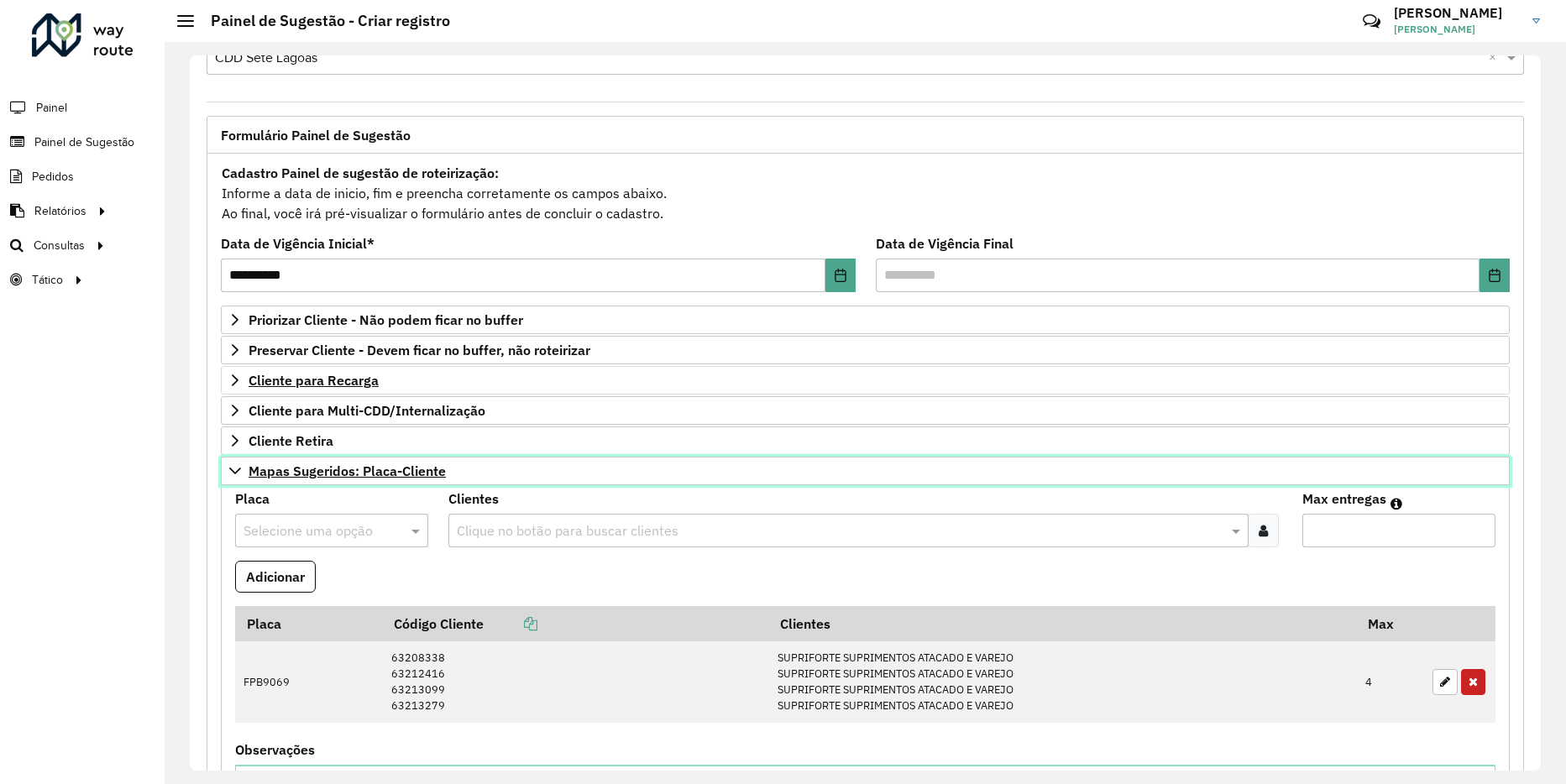
click at [224, 477] on link "Mapas Sugeridos: Placa-Cliente" at bounding box center [865, 471] width 1289 height 29
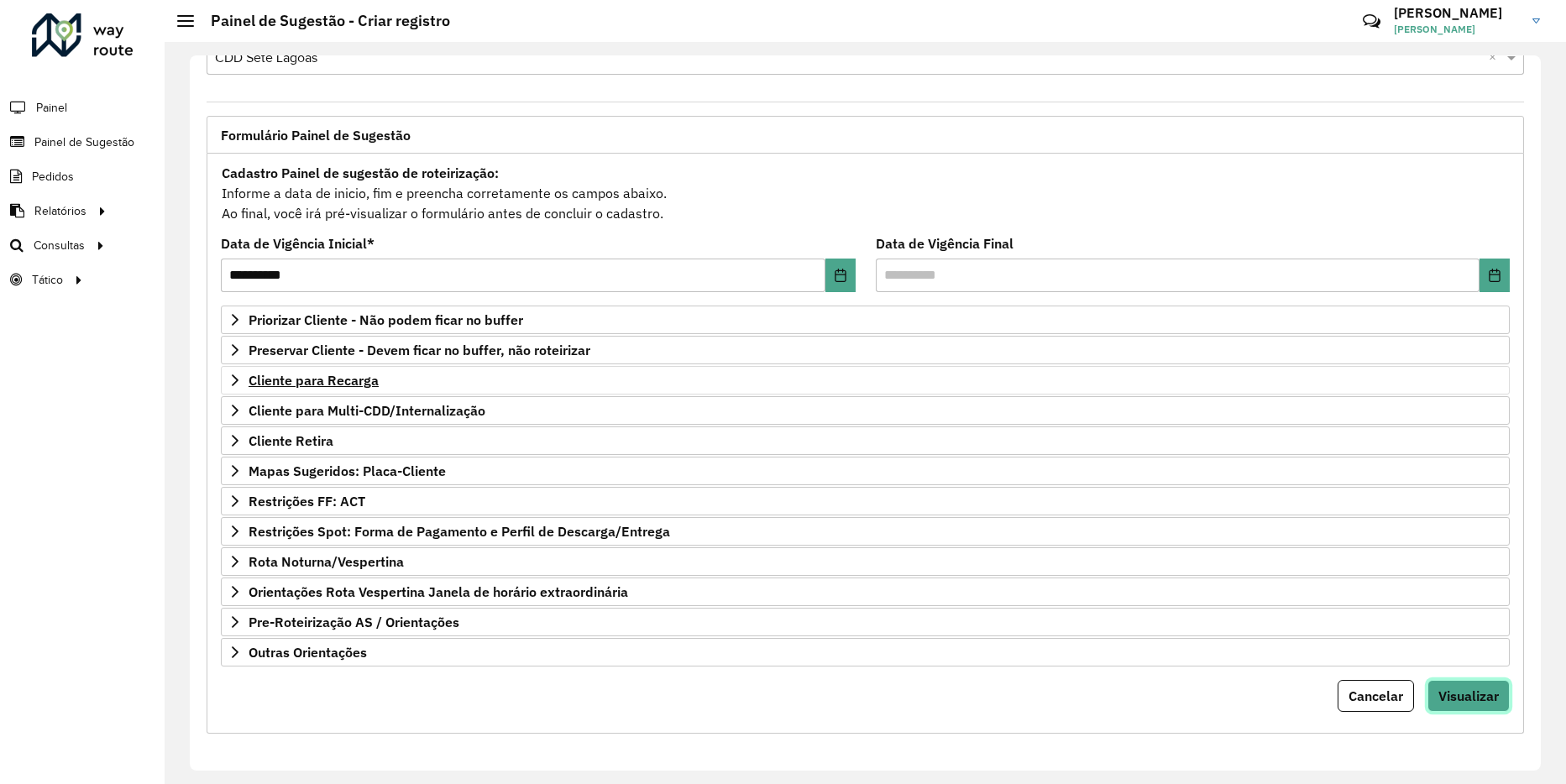
click at [1469, 694] on span "Visualizar" at bounding box center [1469, 696] width 60 height 17
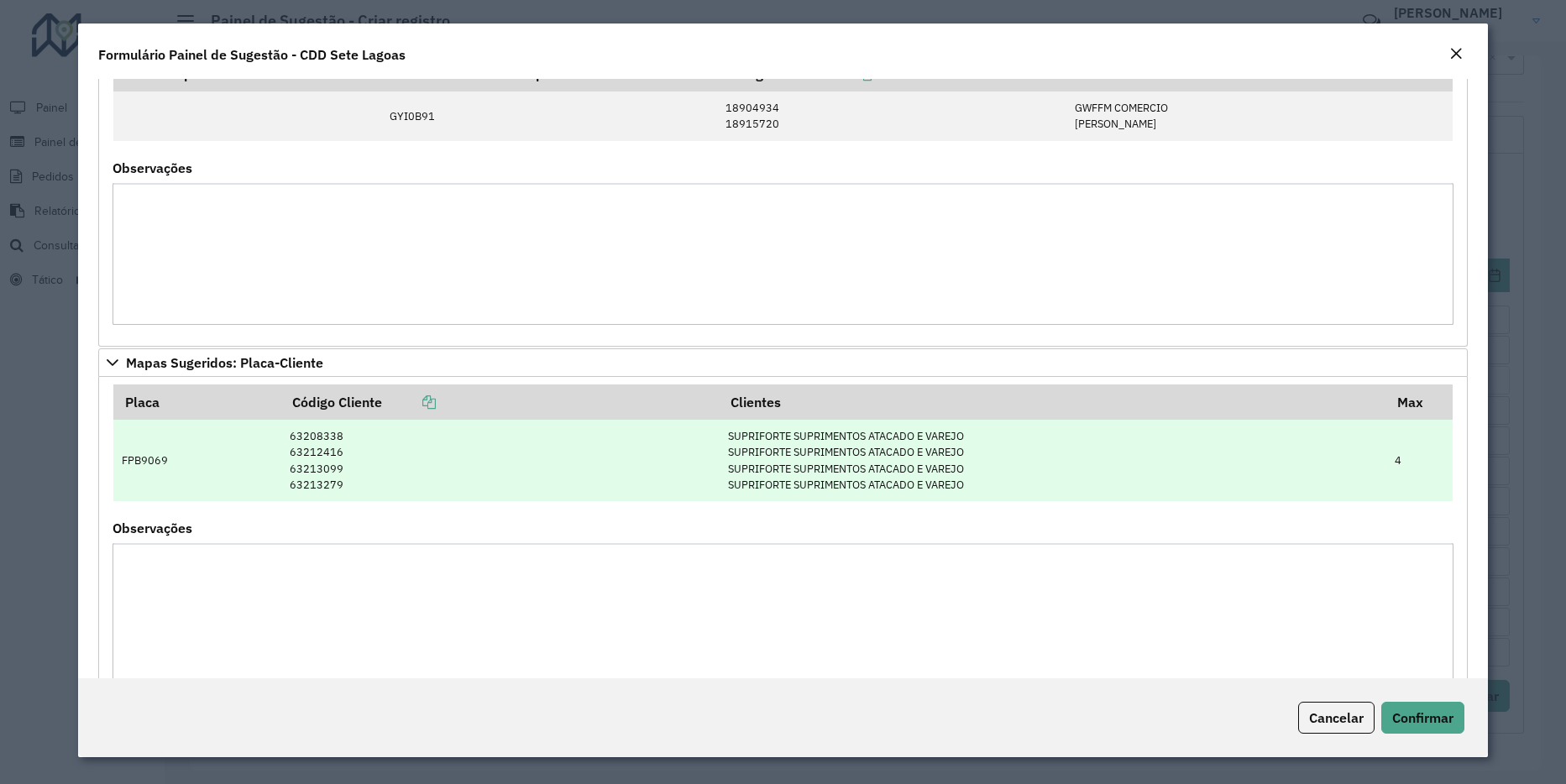
scroll to position [2150, 0]
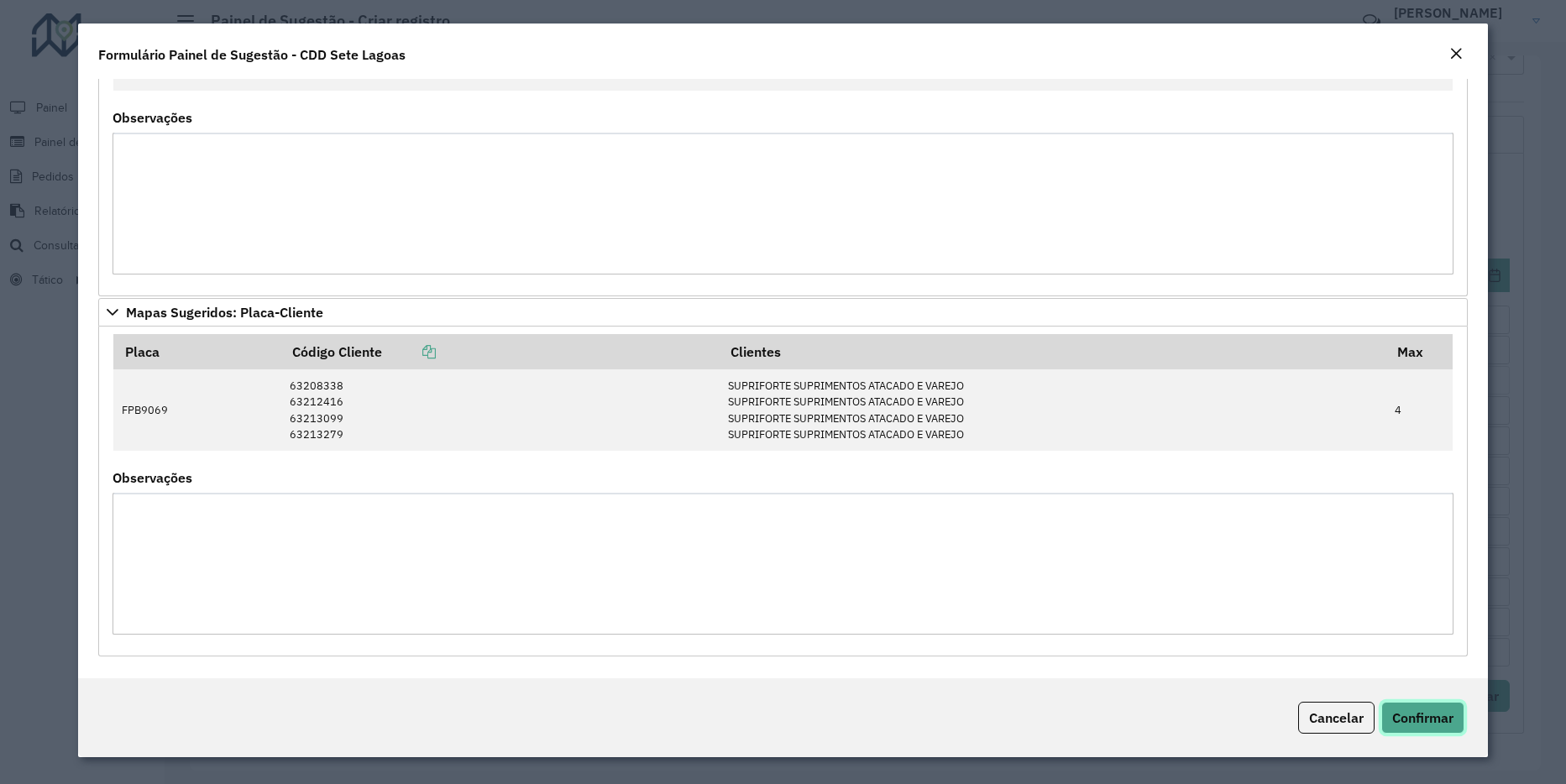
click at [1414, 710] on span "Confirmar" at bounding box center [1422, 718] width 61 height 17
